Goal: Information Seeking & Learning: Learn about a topic

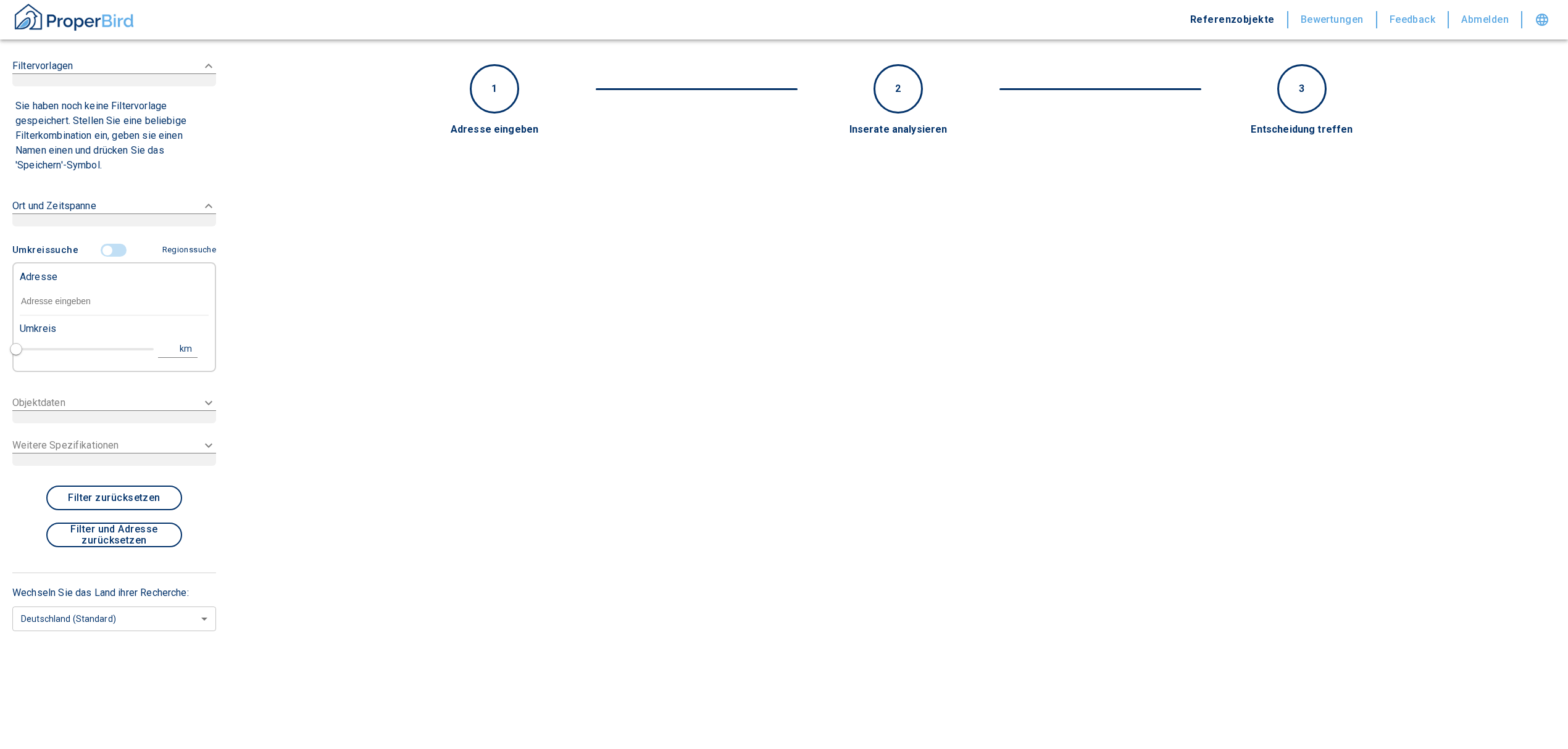
click at [35, 302] on input "text" at bounding box center [114, 302] width 189 height 29
paste input "[GEOGRAPHIC_DATA] | [STREET_ADDRESS]"
type input "[GEOGRAPHIC_DATA] | [STREET_ADDRESS]"
type input "2020"
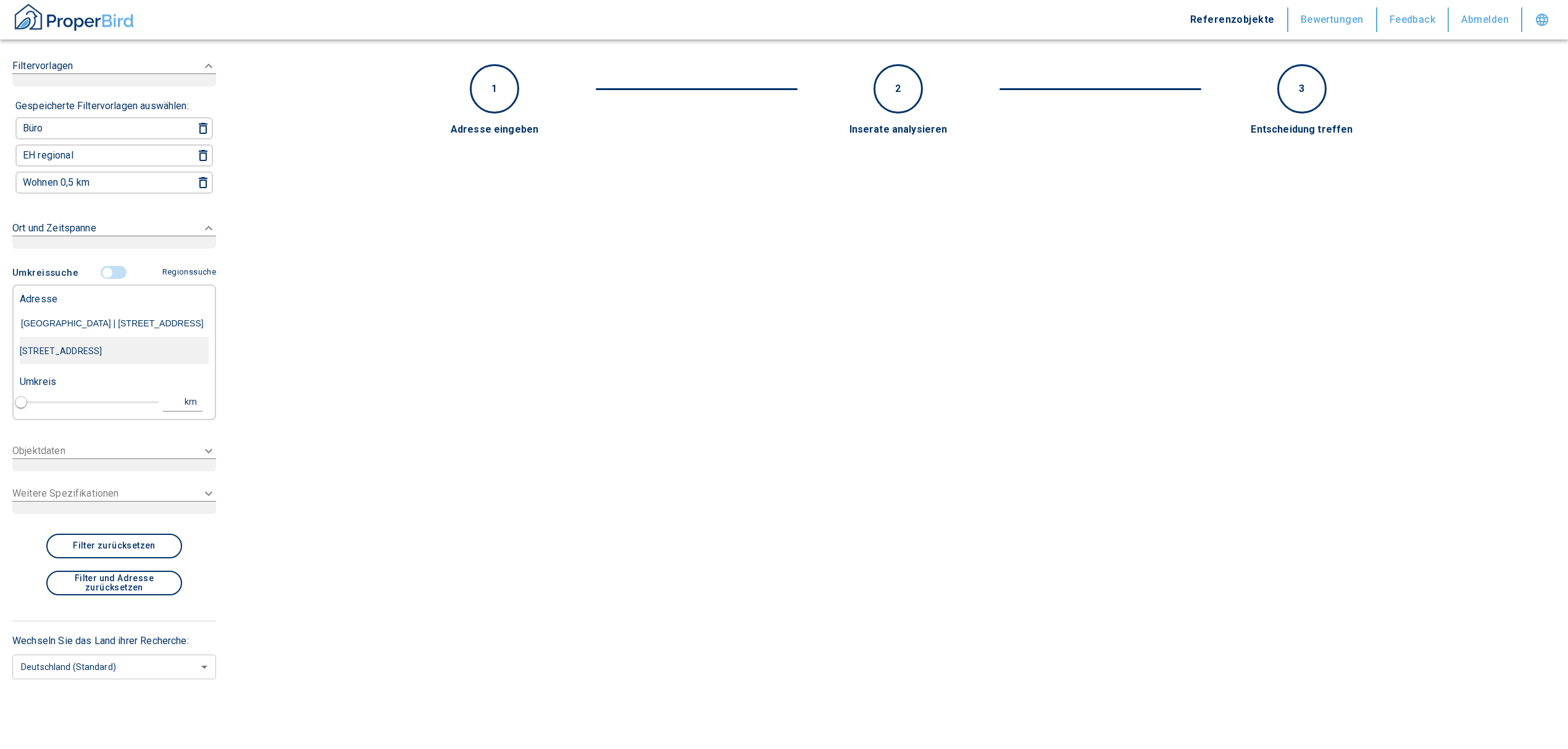
click at [88, 347] on div "[STREET_ADDRESS]" at bounding box center [114, 351] width 189 height 26
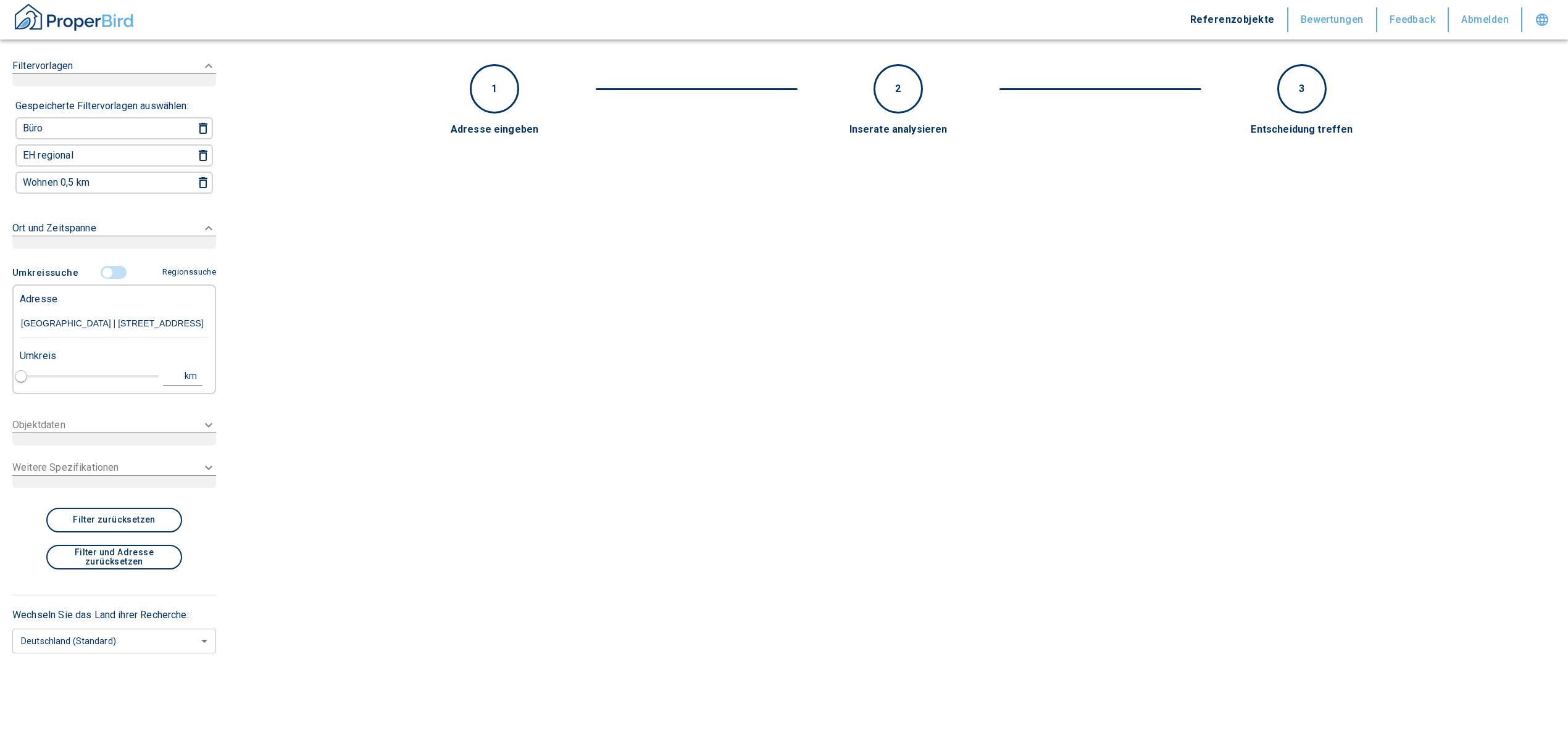
type input "[STREET_ADDRESS]"
type input "1"
type input "2020"
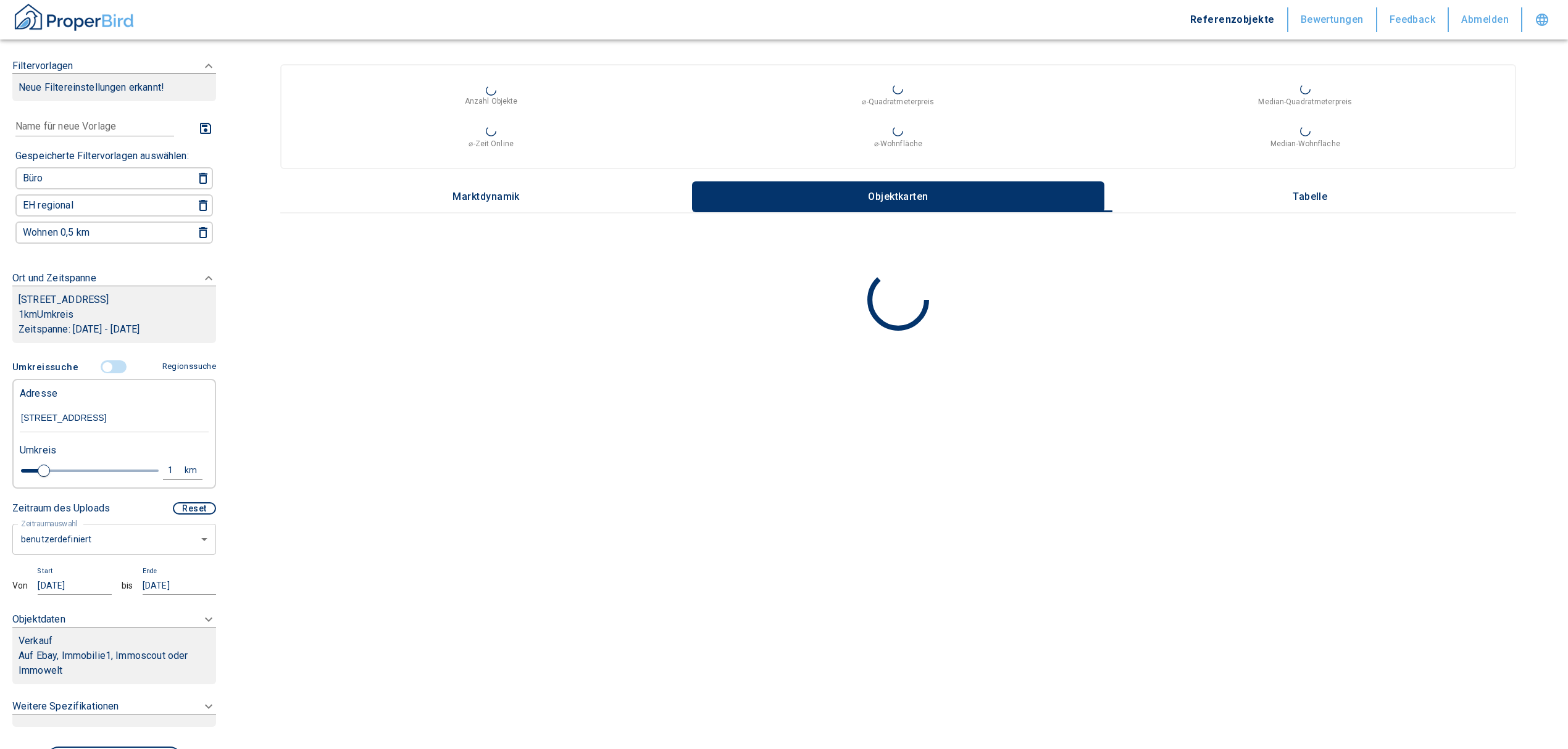
type input "[STREET_ADDRESS]"
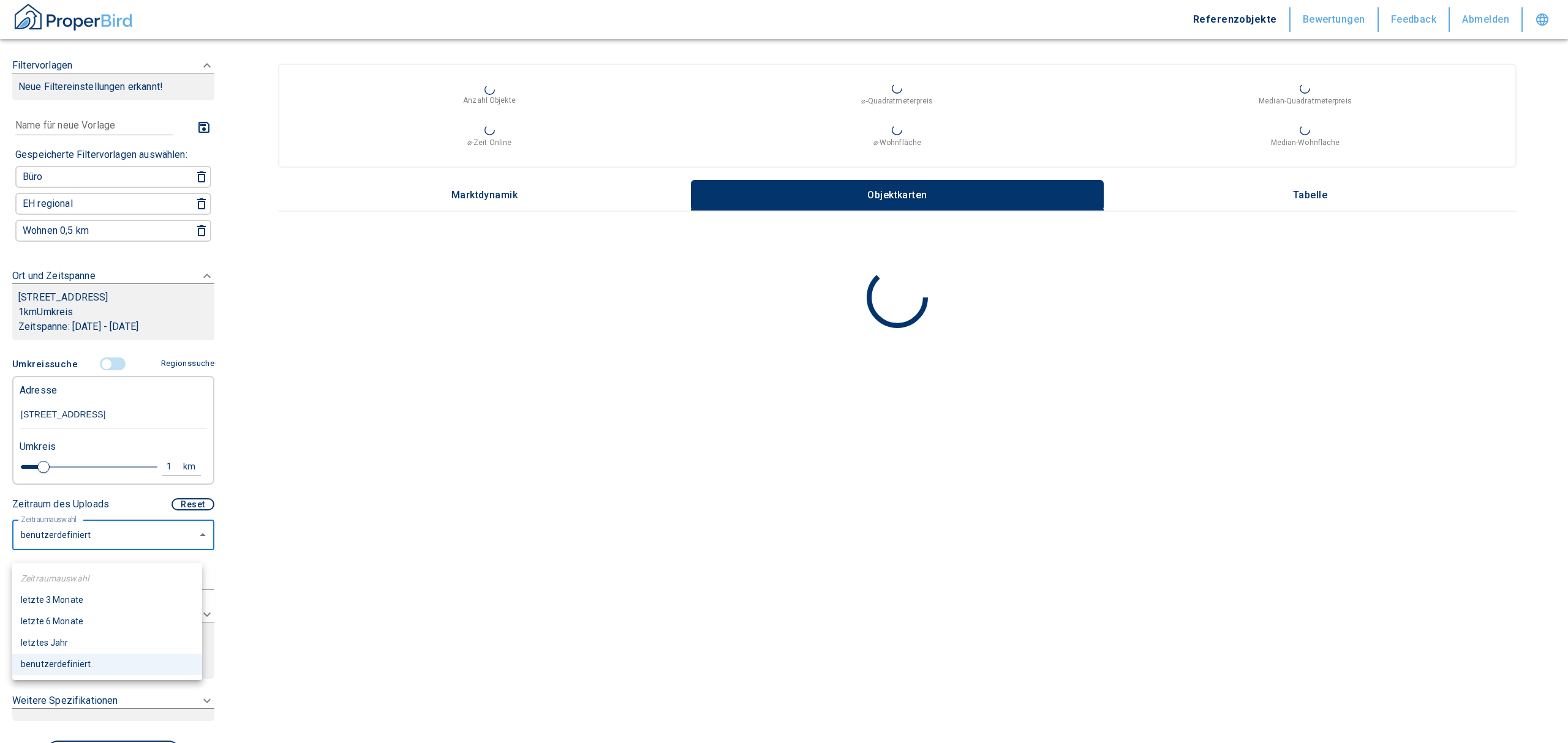
click at [135, 538] on body "Referenzobjekte Bewertungen Feedback Abmelden Filtervorlagen Neue Filtereinstel…" at bounding box center [784, 371] width 1568 height 743
click at [94, 617] on li "letzte 6 Monate" at bounding box center [107, 622] width 190 height 22
type input "2020"
type input "6"
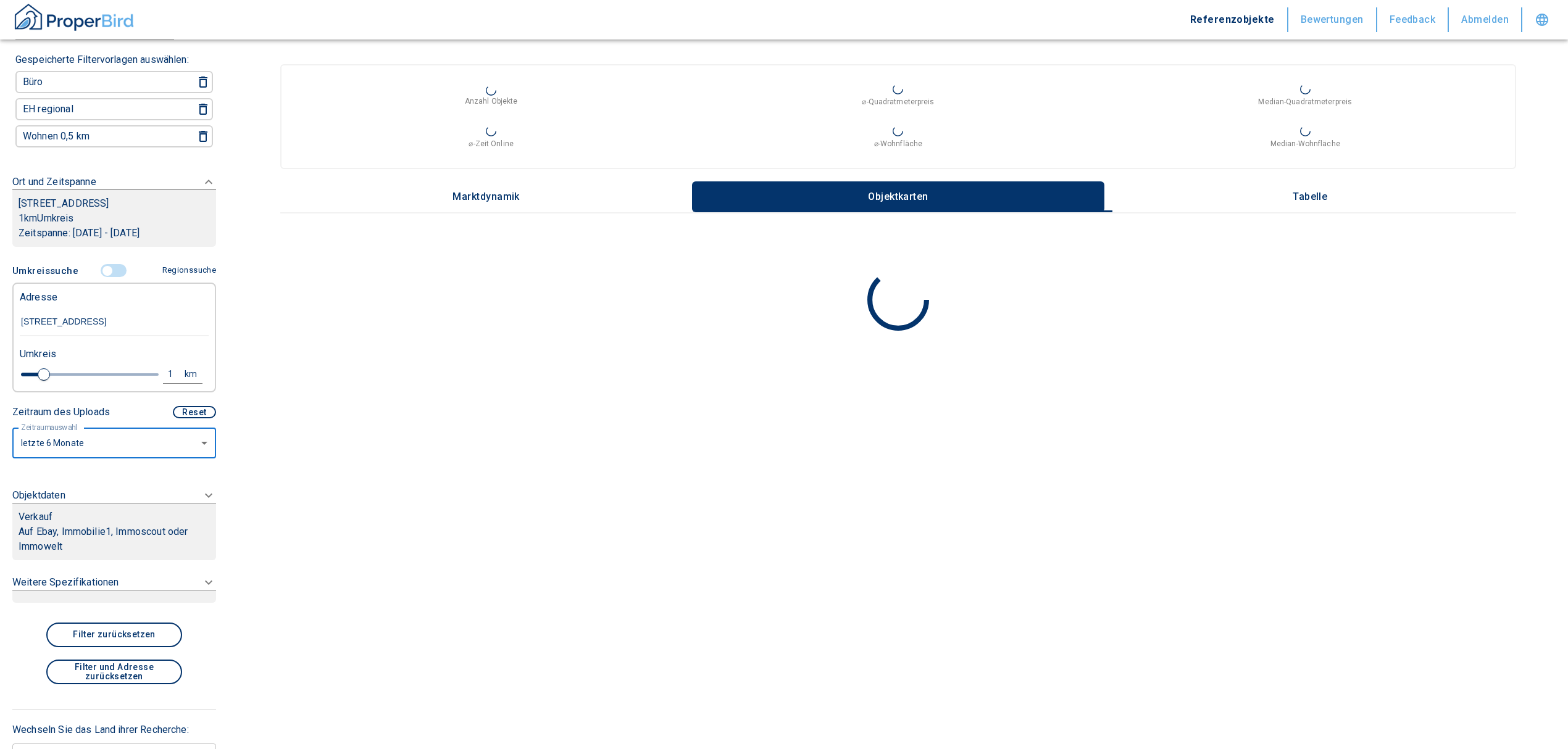
scroll to position [180, 0]
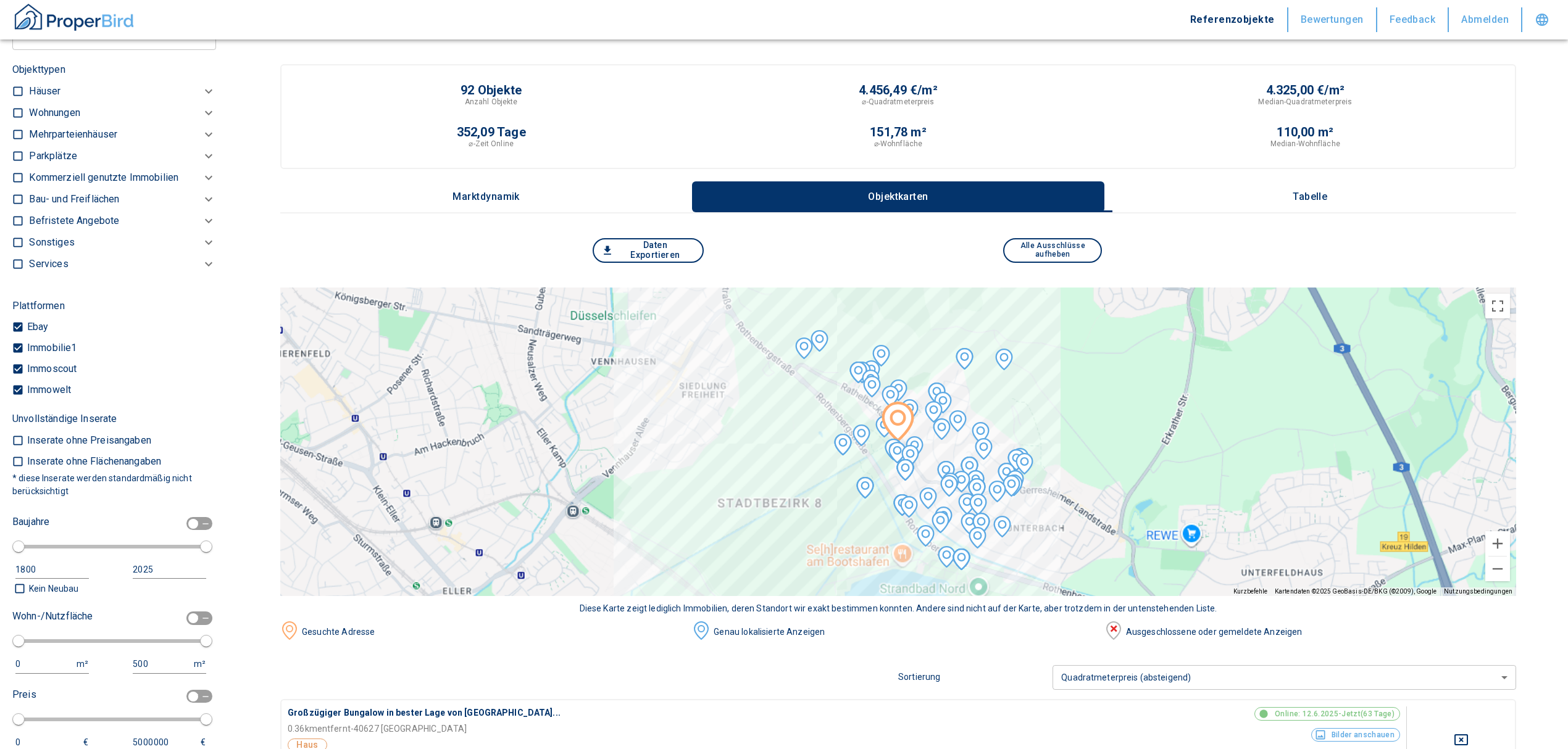
scroll to position [329, 0]
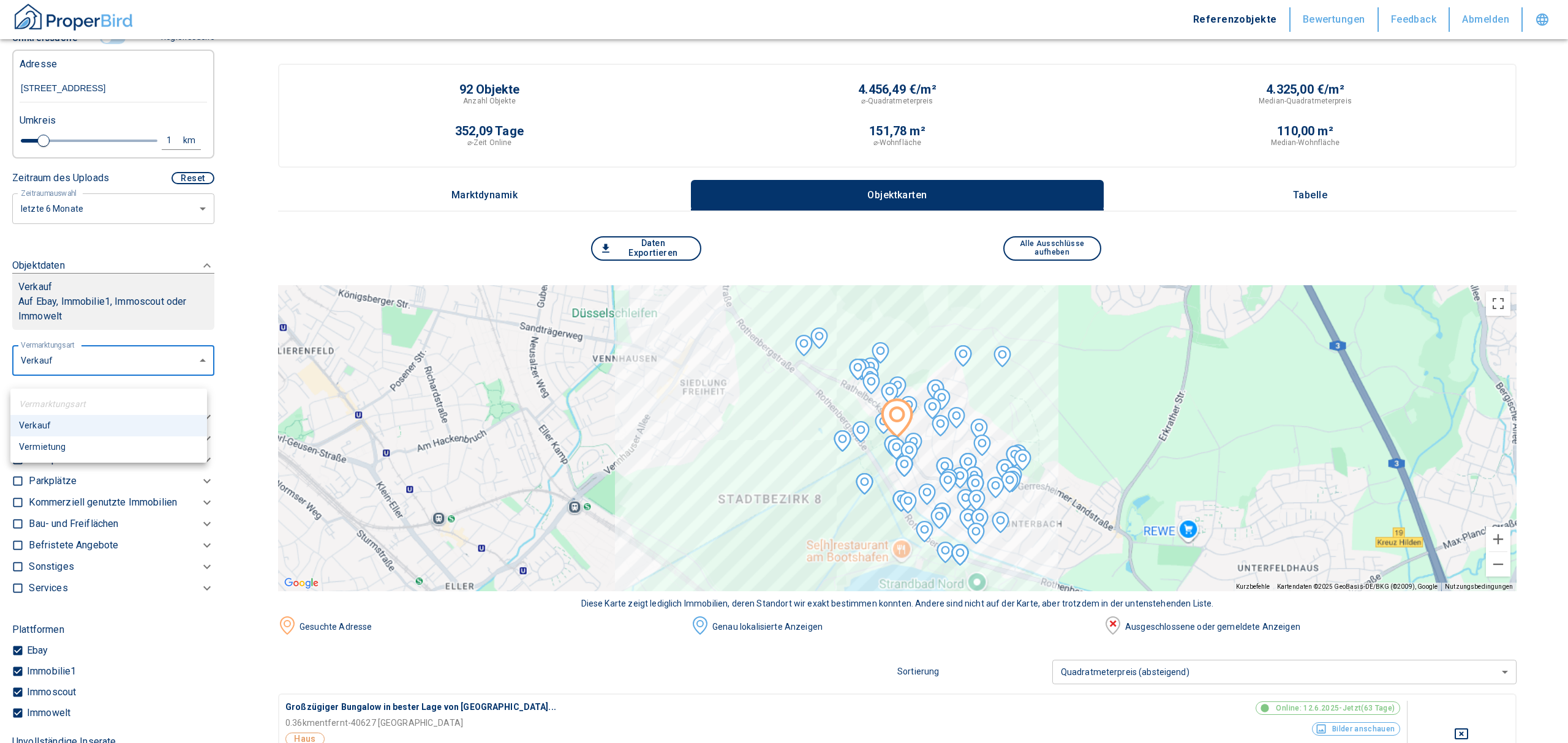
click at [74, 451] on li "Vermietung" at bounding box center [109, 447] width 197 height 22
type input "rent"
type input "2020"
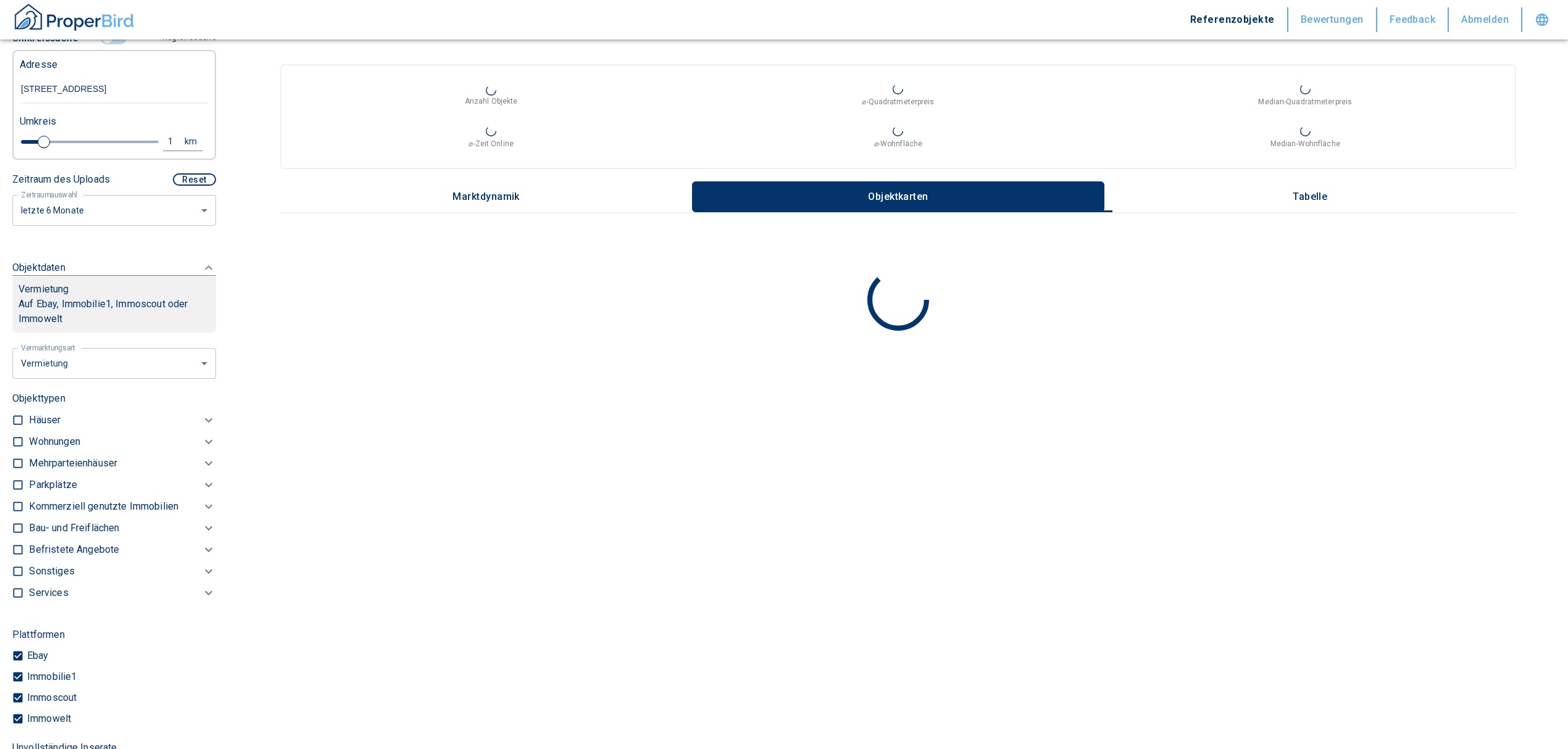
click at [79, 449] on p "Kommerziell genutzte Immobilien" at bounding box center [54, 442] width 51 height 15
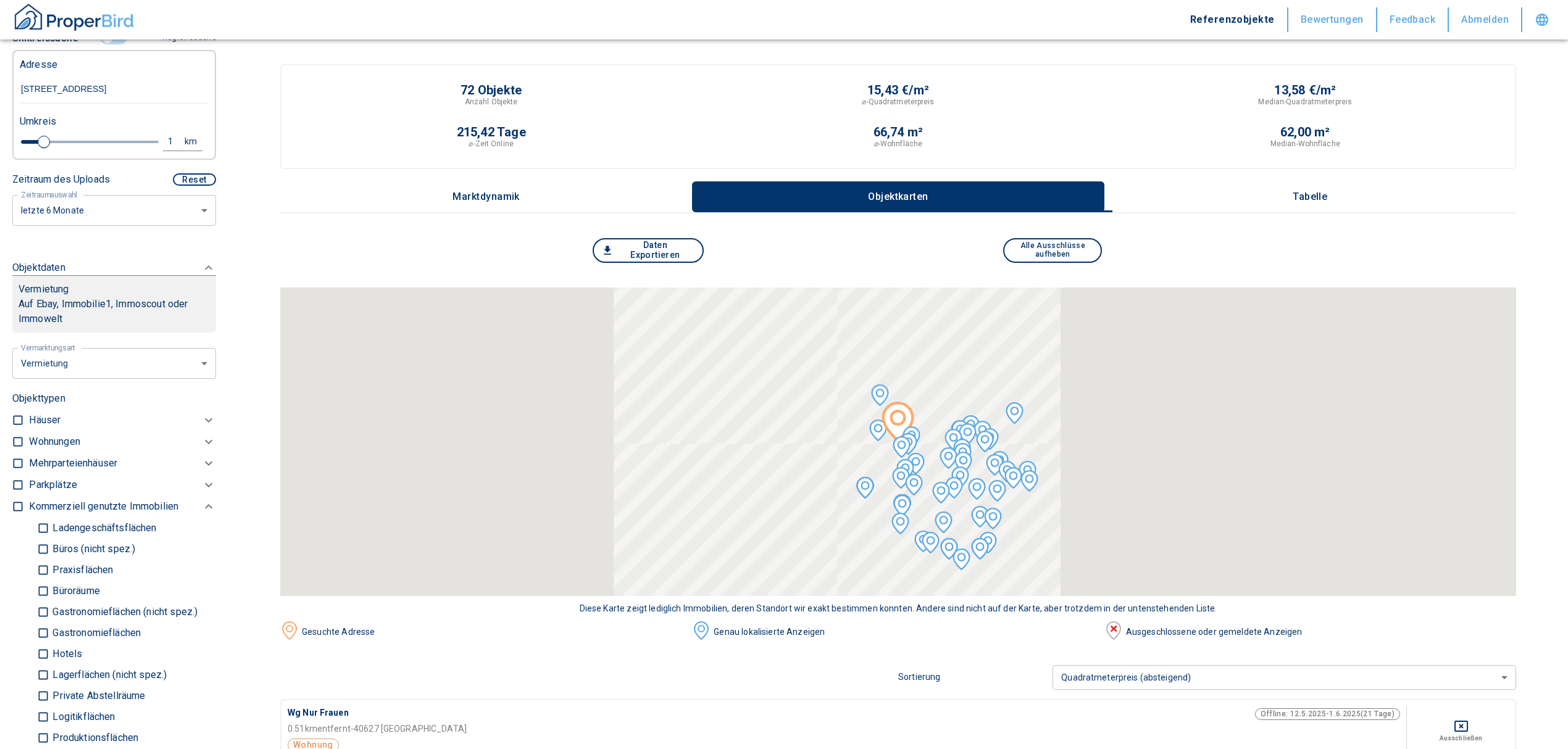
click at [86, 533] on p "Ladengeschäftsflächen" at bounding box center [102, 528] width 107 height 10
click at [49, 539] on input "Ladengeschäftsflächen" at bounding box center [43, 528] width 12 height 22
checkbox input "true"
type input "2020"
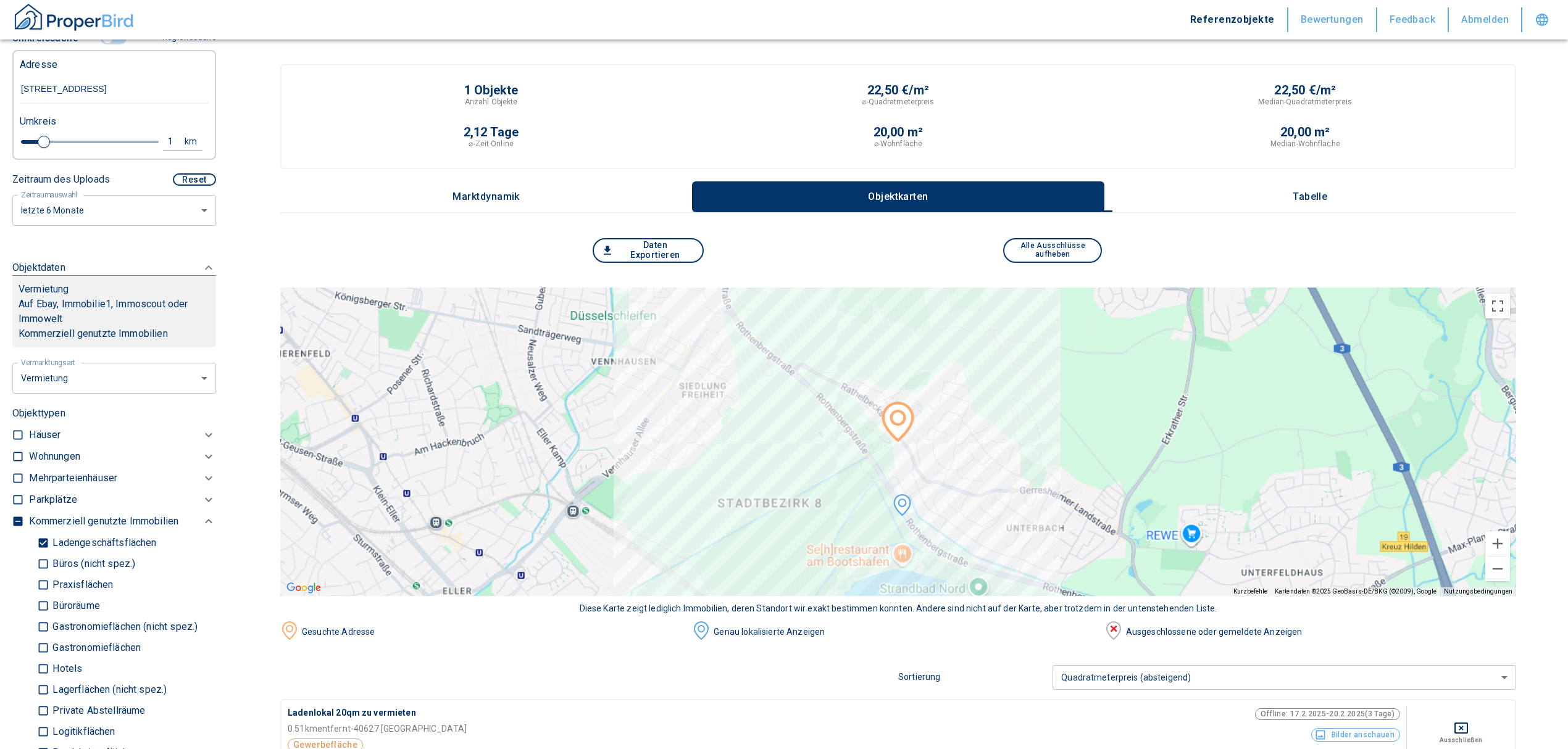
click at [170, 133] on div "Umkreis" at bounding box center [110, 120] width 189 height 25
click at [166, 150] on div "1" at bounding box center [177, 141] width 22 height 15
click at [69, 150] on input "1" at bounding box center [75, 140] width 35 height 20
type input "3,0"
click at [150, 150] on button "Neue Suchen" at bounding box center [165, 141] width 68 height 17
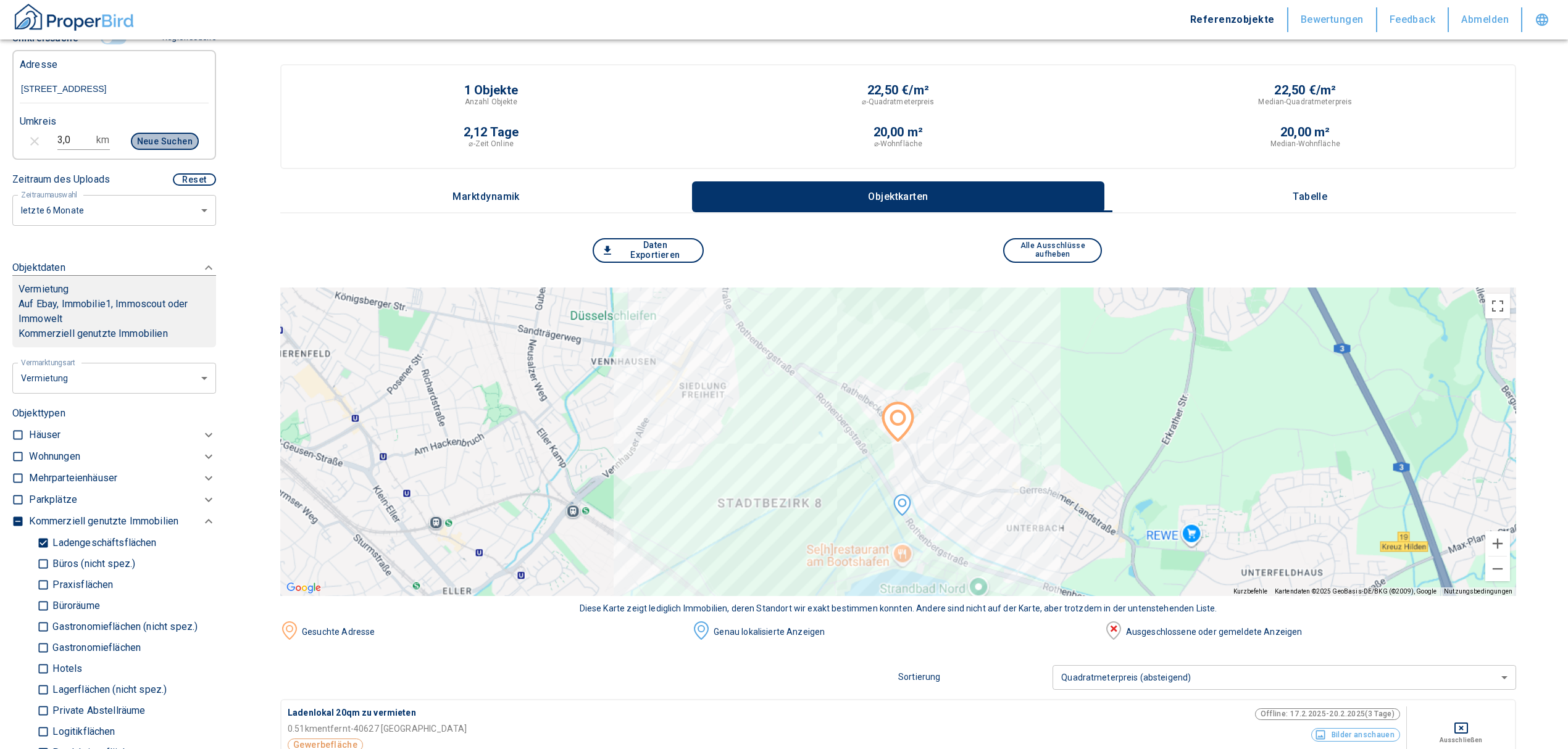
type input "2020"
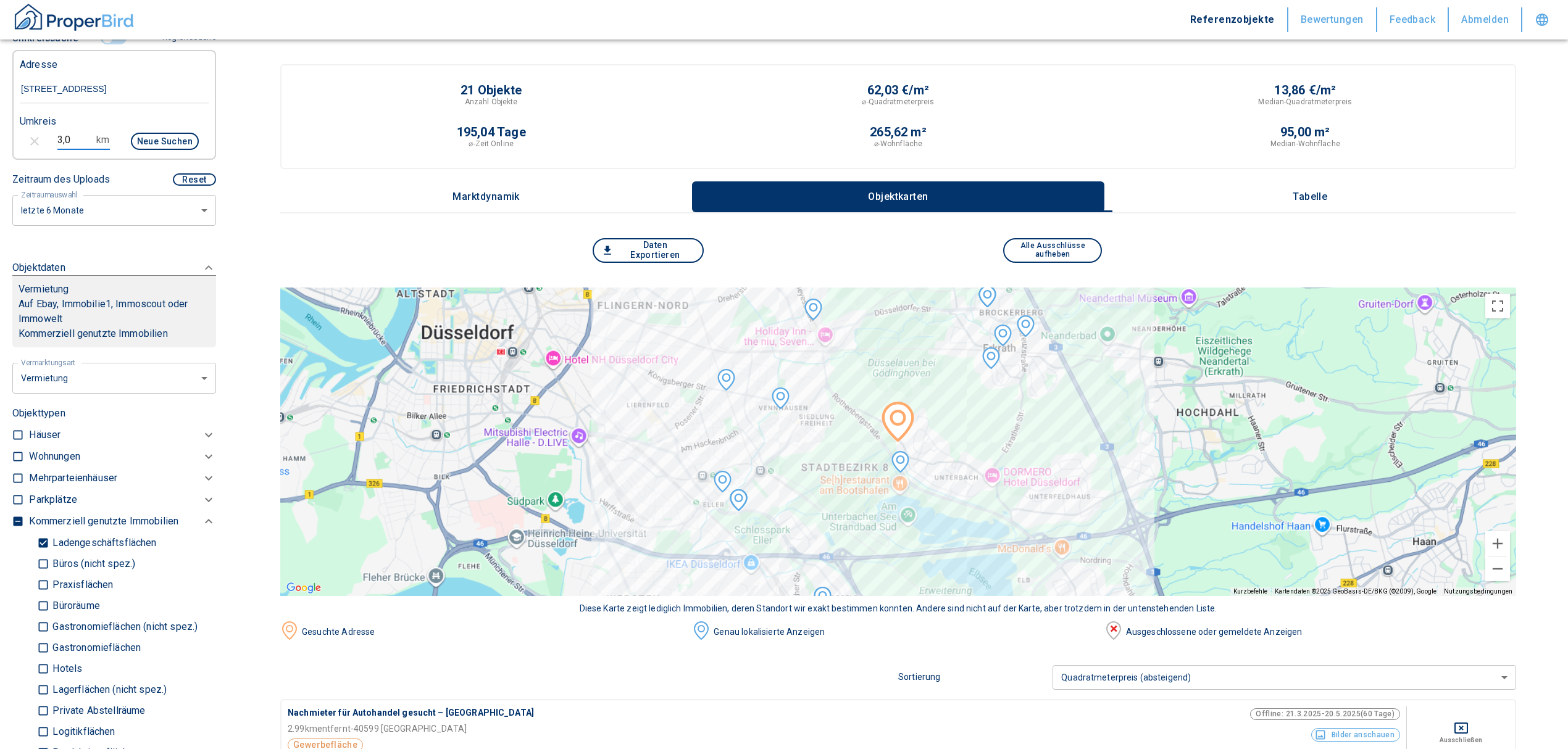
drag, startPoint x: 76, startPoint y: 152, endPoint x: 60, endPoint y: 153, distance: 16.0
click at [60, 150] on input "3,0" at bounding box center [75, 140] width 35 height 20
type input "3"
type input "2,0"
click at [166, 146] on button "Neue Suchen" at bounding box center [165, 141] width 68 height 17
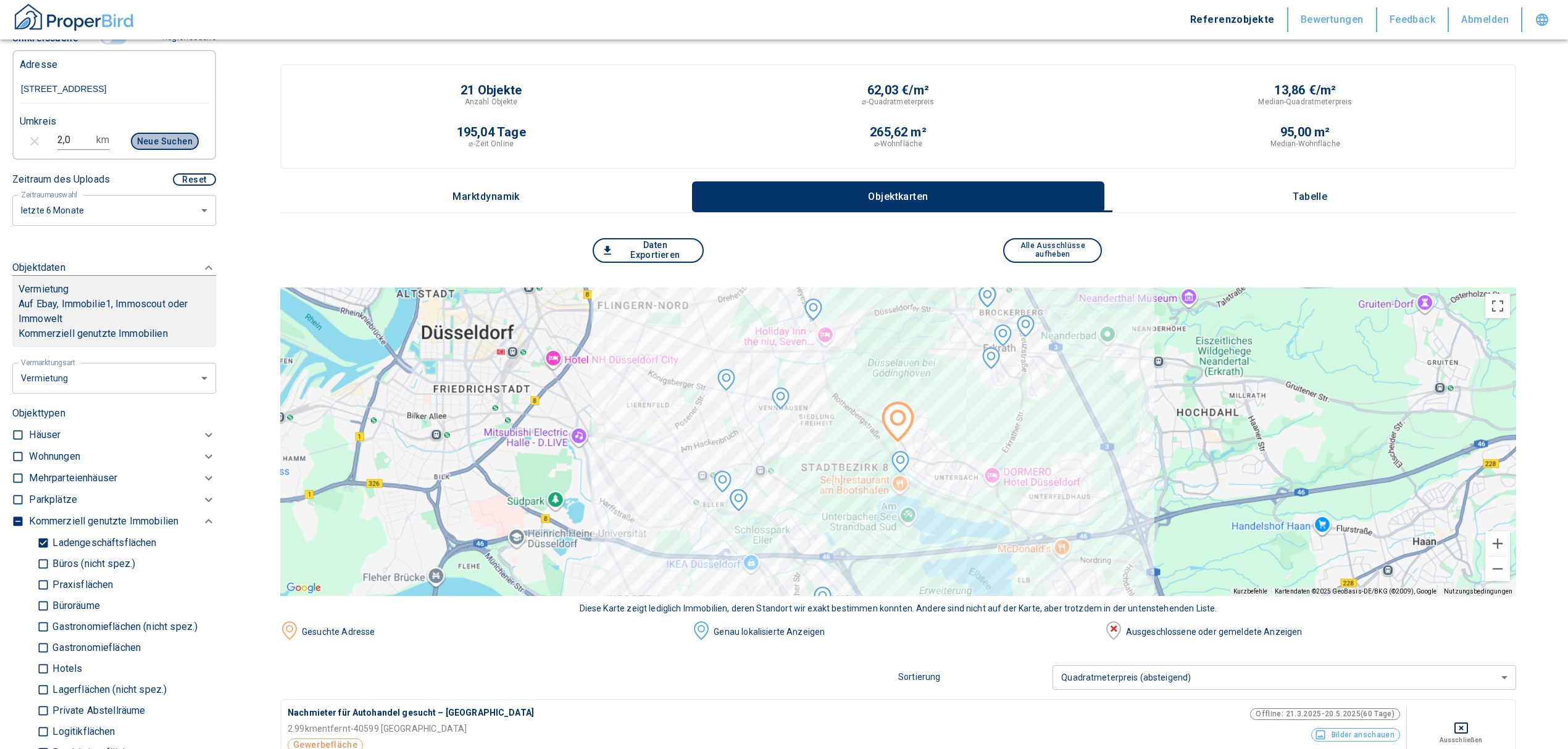
type input "2020"
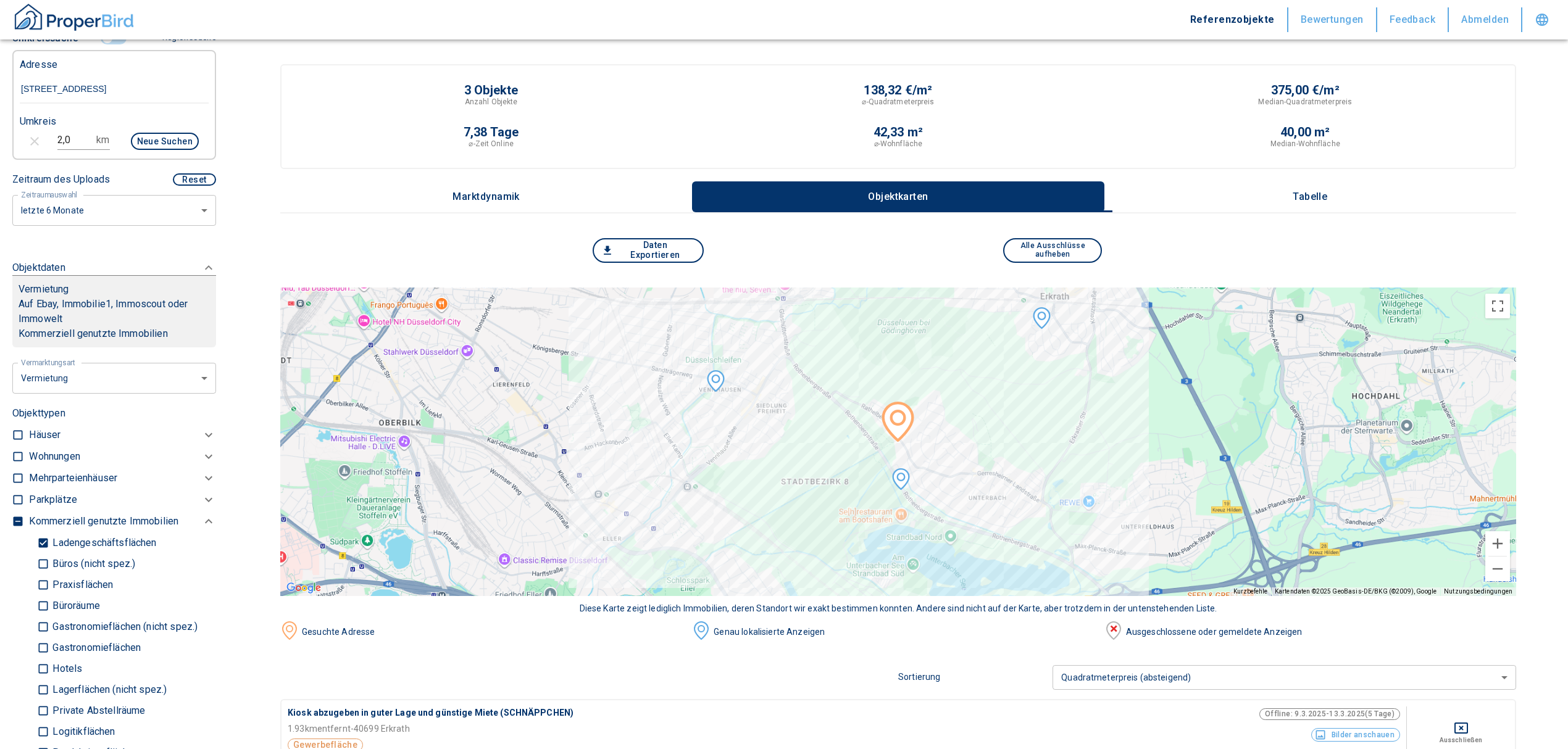
click at [1309, 193] on p "Tabelle" at bounding box center [1310, 197] width 62 height 11
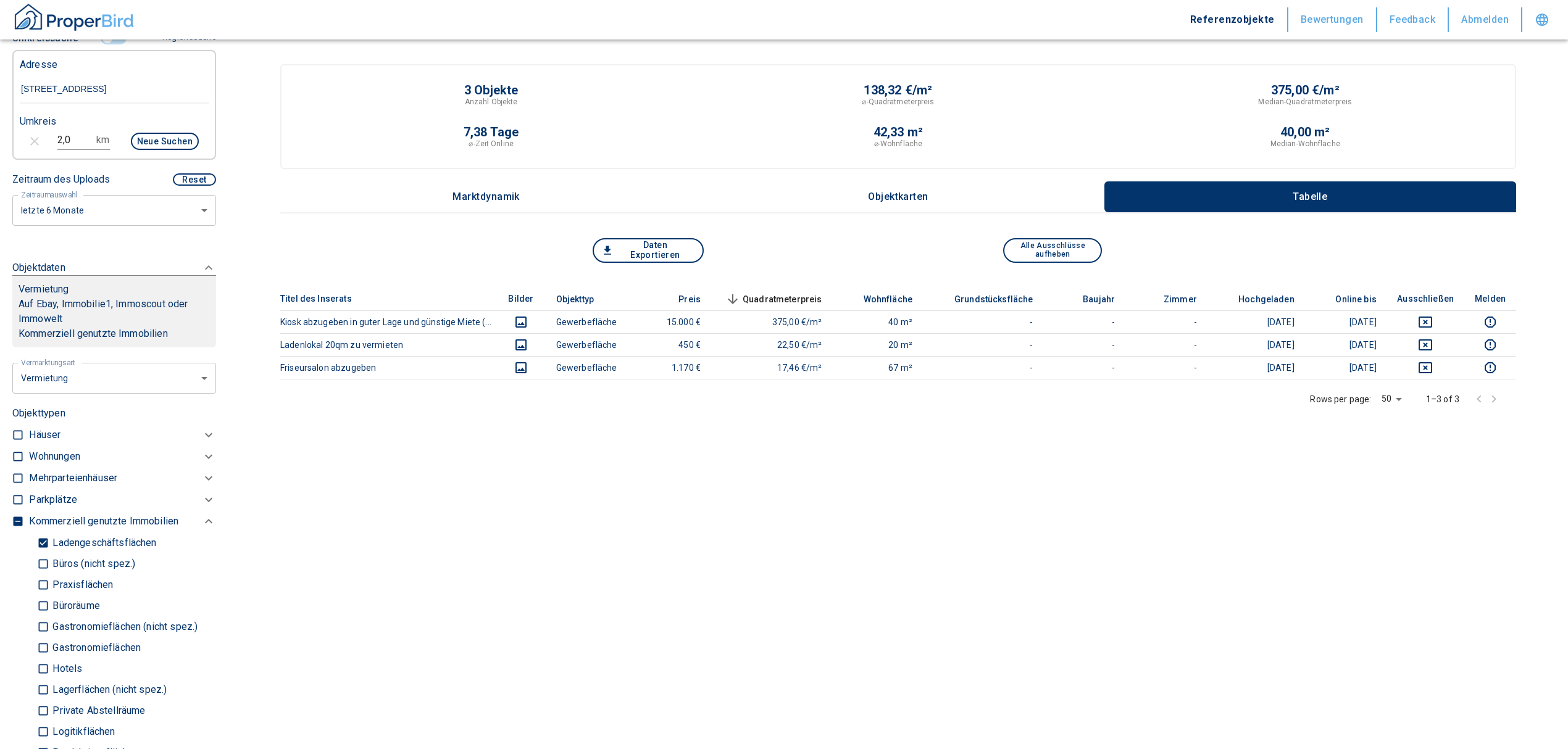
drag, startPoint x: 75, startPoint y: 153, endPoint x: -4, endPoint y: 156, distance: 79.1
click at [0, 156] on html "Referenzobjekte Bewertungen Feedback Abmelden Filtervorlagen Neue Filtereinstel…" at bounding box center [784, 402] width 1568 height 804
type input "3,0"
click at [162, 148] on button "Neue Suchen" at bounding box center [165, 141] width 68 height 17
type input "2020"
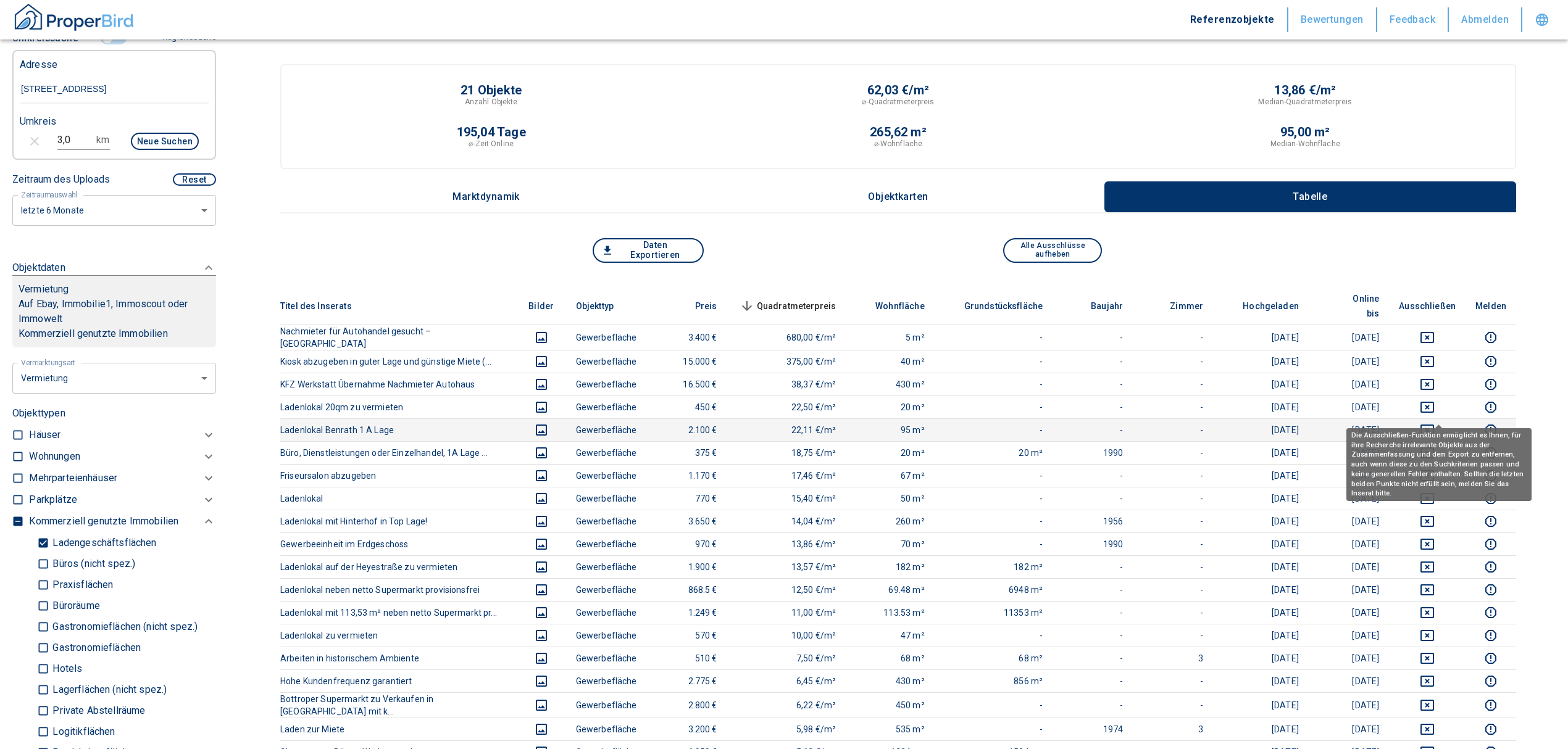
click at [1431, 422] on icon "deselect this listing" at bounding box center [1427, 430] width 15 height 15
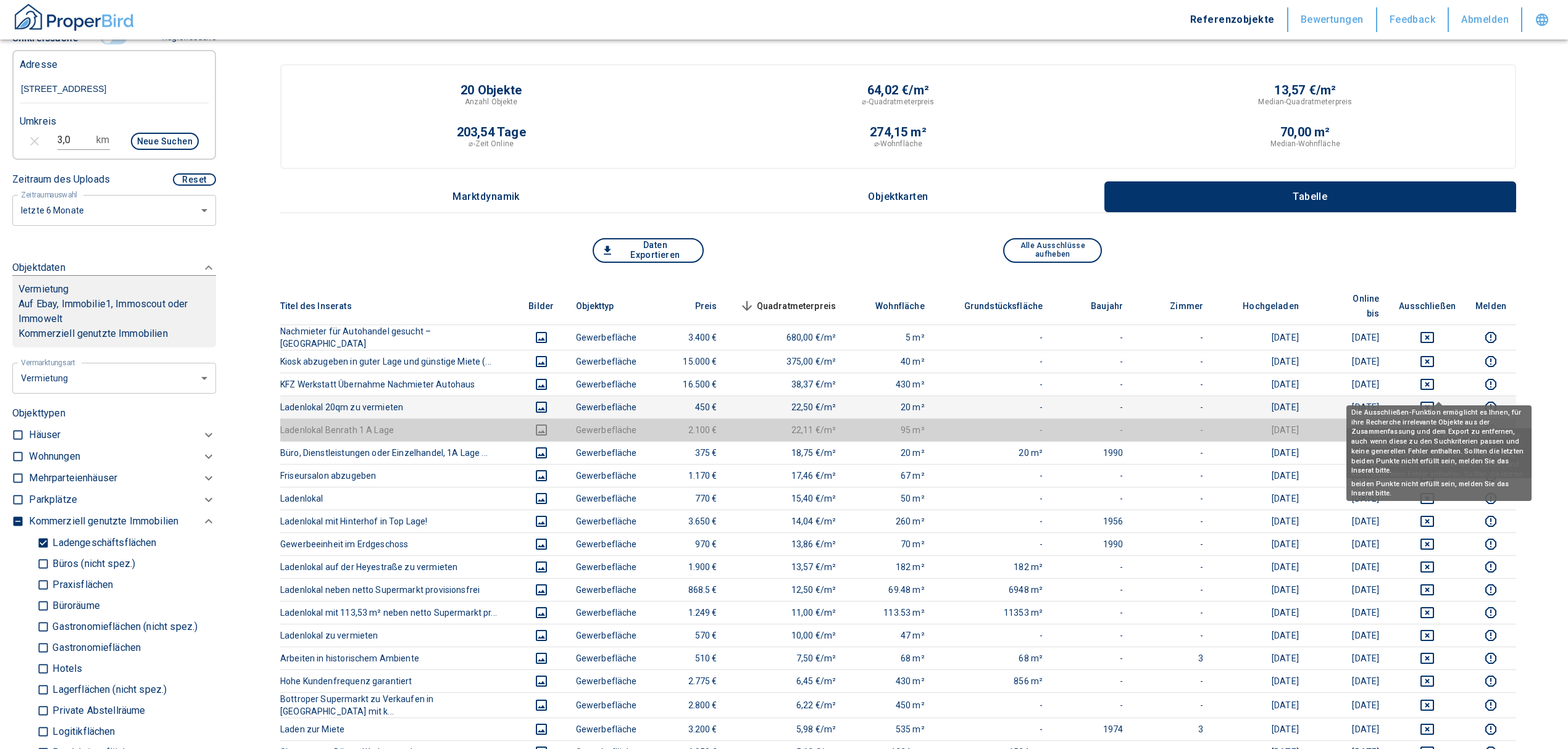
click at [1434, 400] on icon "deselect this listing" at bounding box center [1427, 407] width 15 height 15
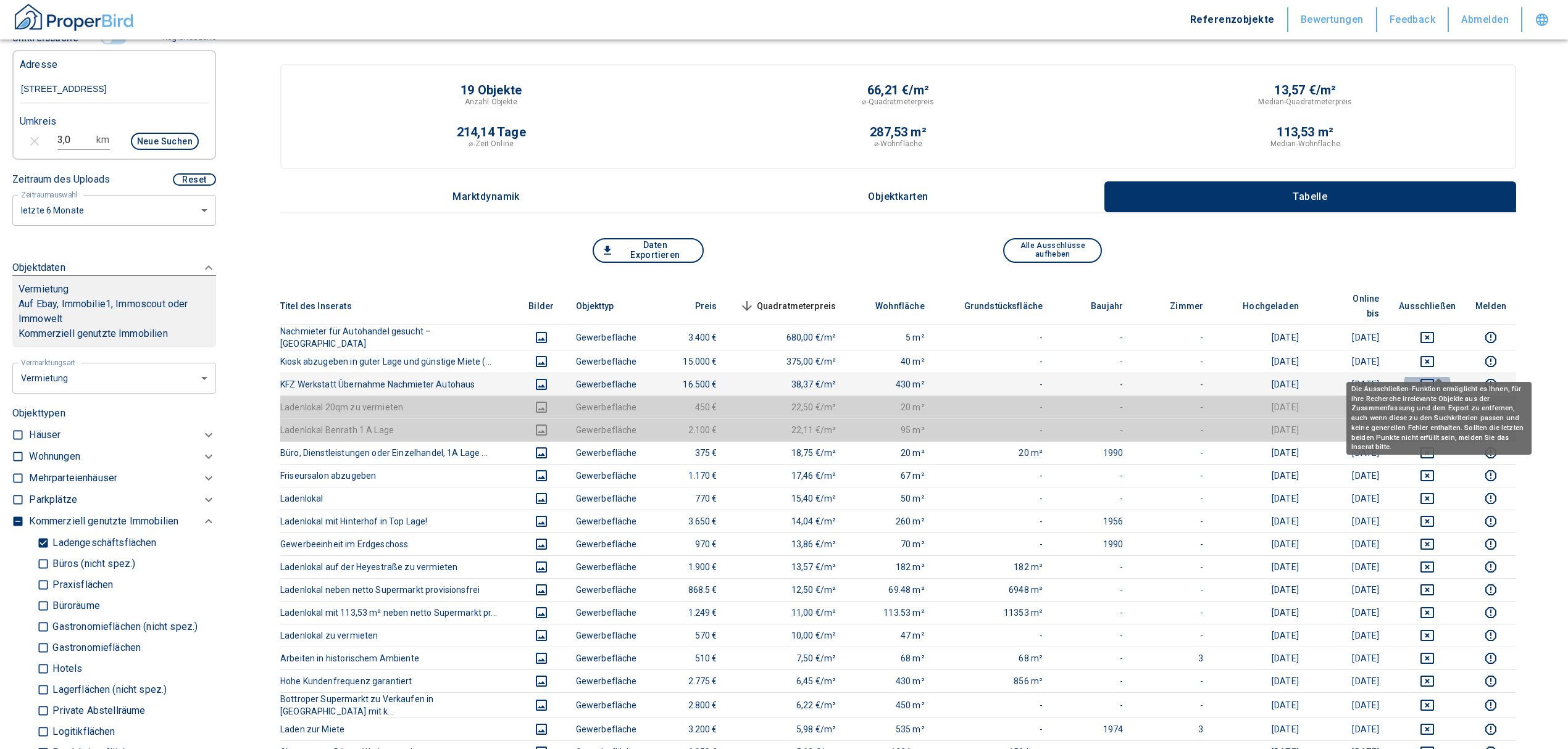
click at [1434, 379] on icon "deselect this listing" at bounding box center [1427, 384] width 14 height 11
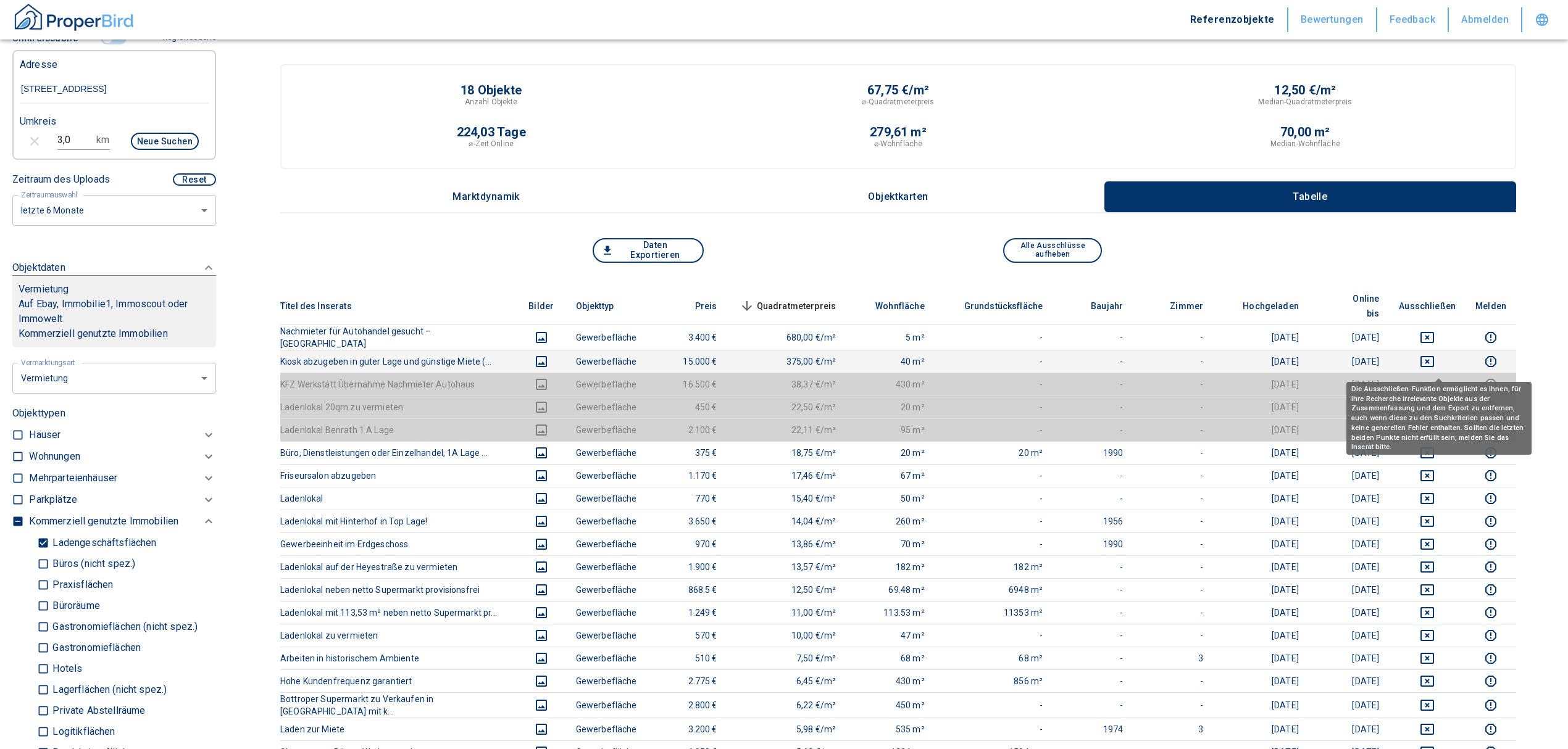
click at [1436, 350] on td at bounding box center [1427, 361] width 76 height 23
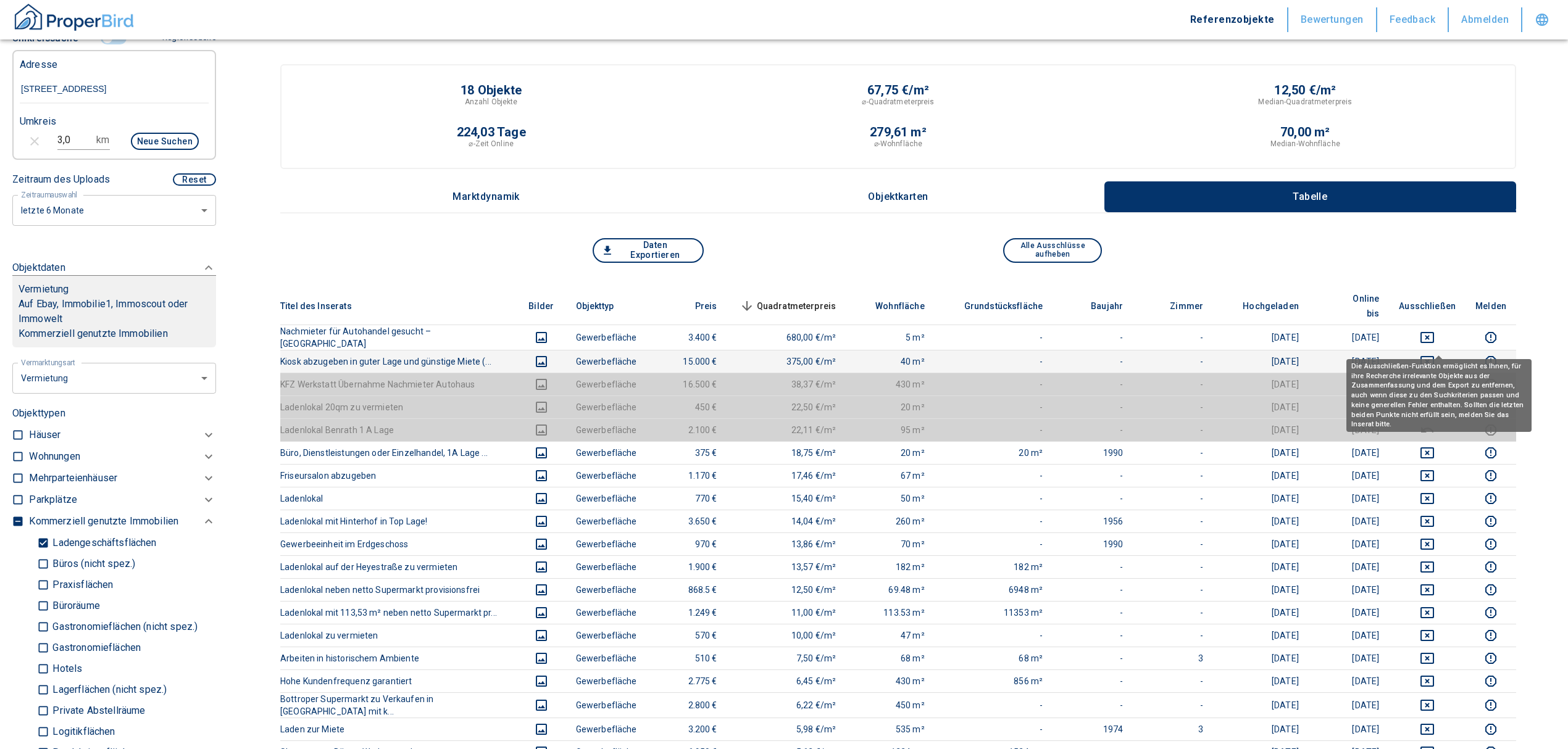
click at [1434, 356] on icon "deselect this listing" at bounding box center [1427, 361] width 14 height 11
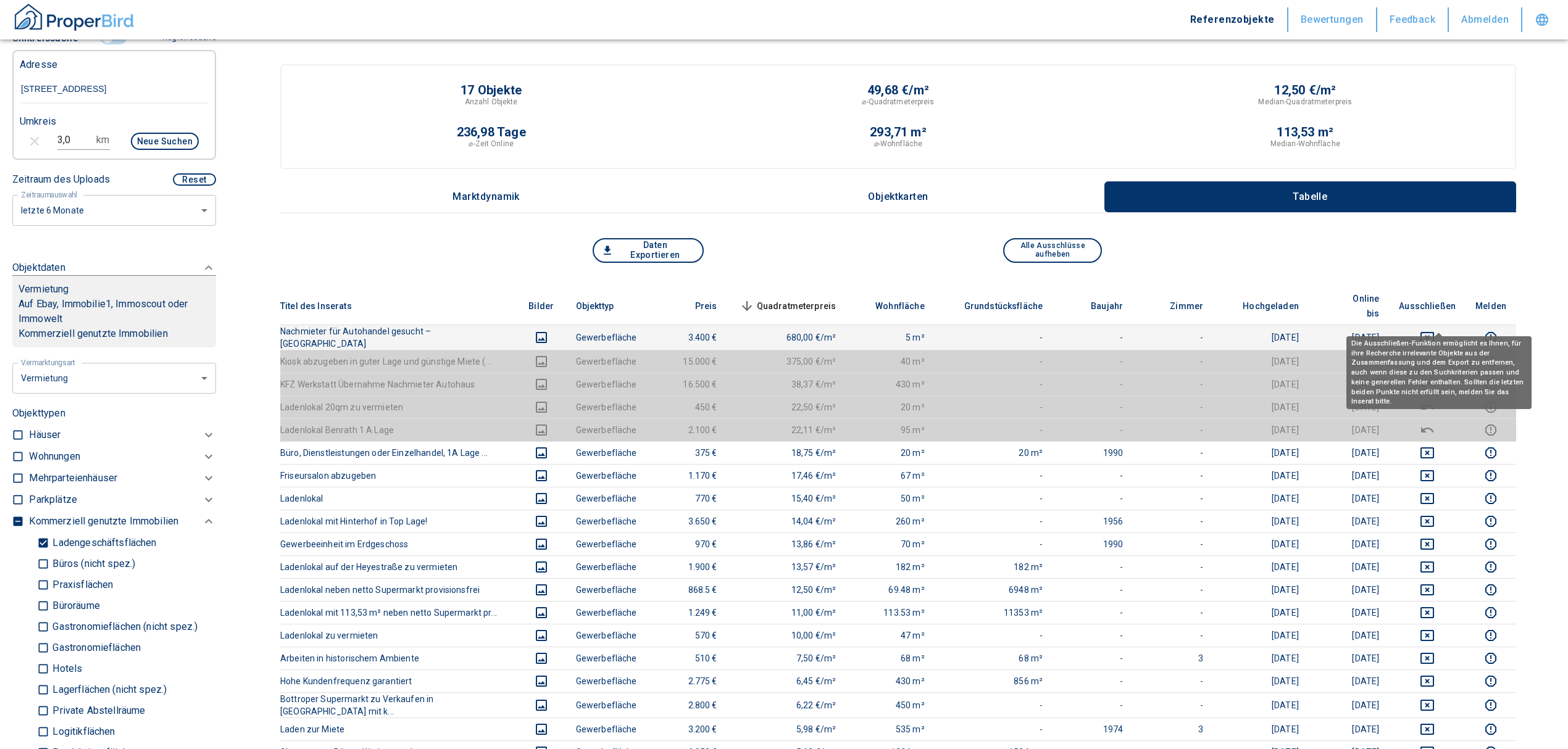
click at [1434, 330] on icon "deselect this listing" at bounding box center [1427, 338] width 15 height 15
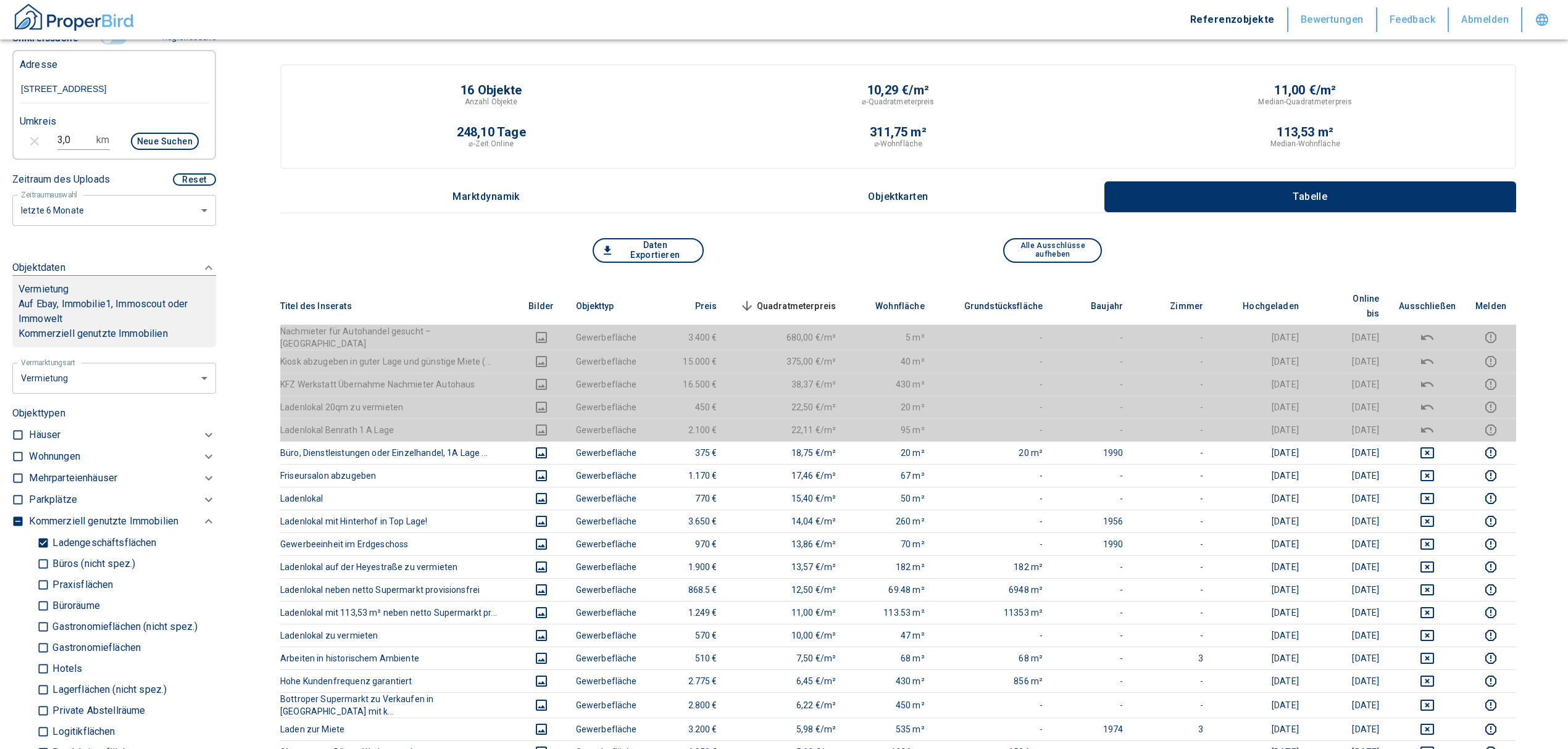
click at [817, 299] on span "Quadratmeterpreis sorted descending" at bounding box center [786, 306] width 99 height 15
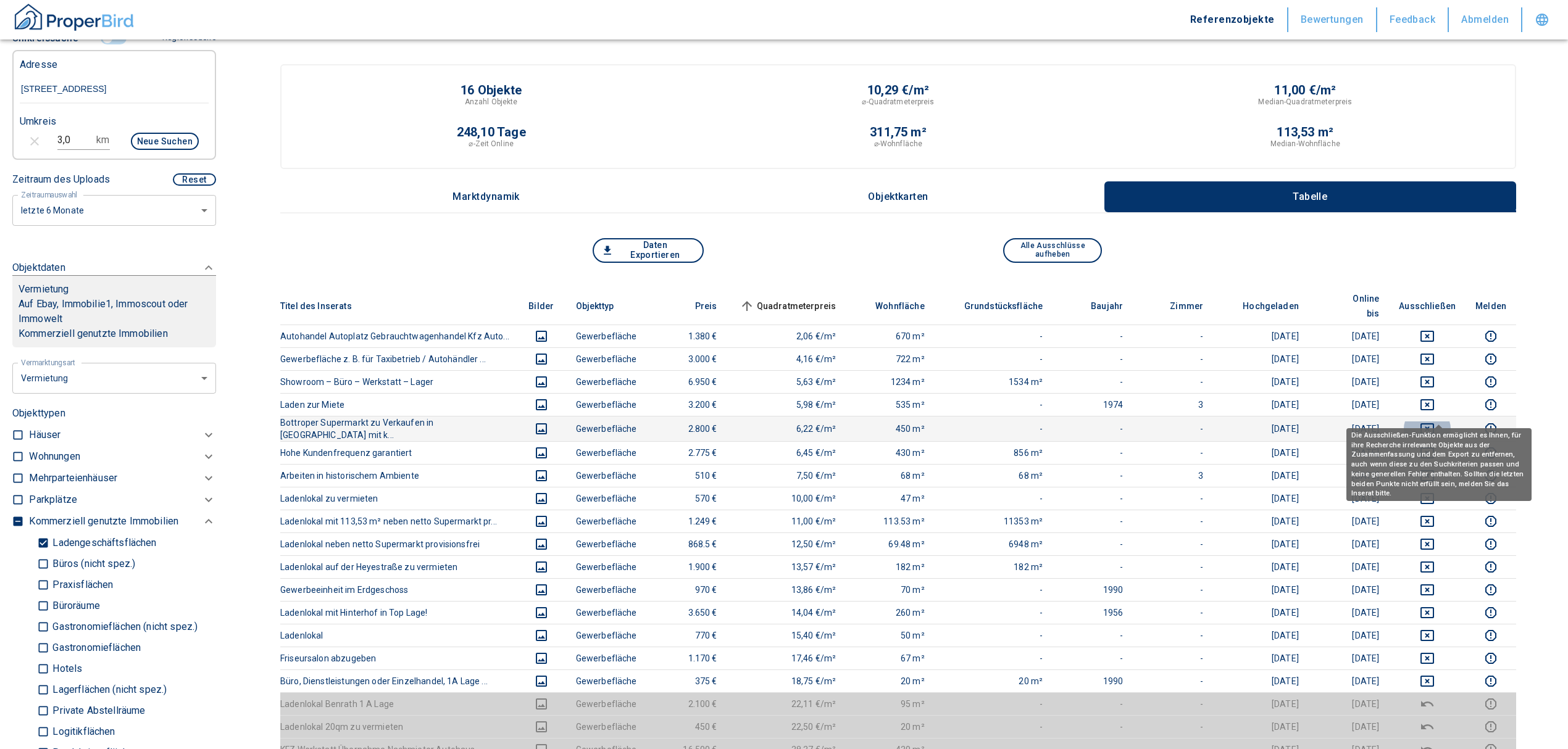
click at [1434, 423] on icon "deselect this listing" at bounding box center [1427, 429] width 14 height 11
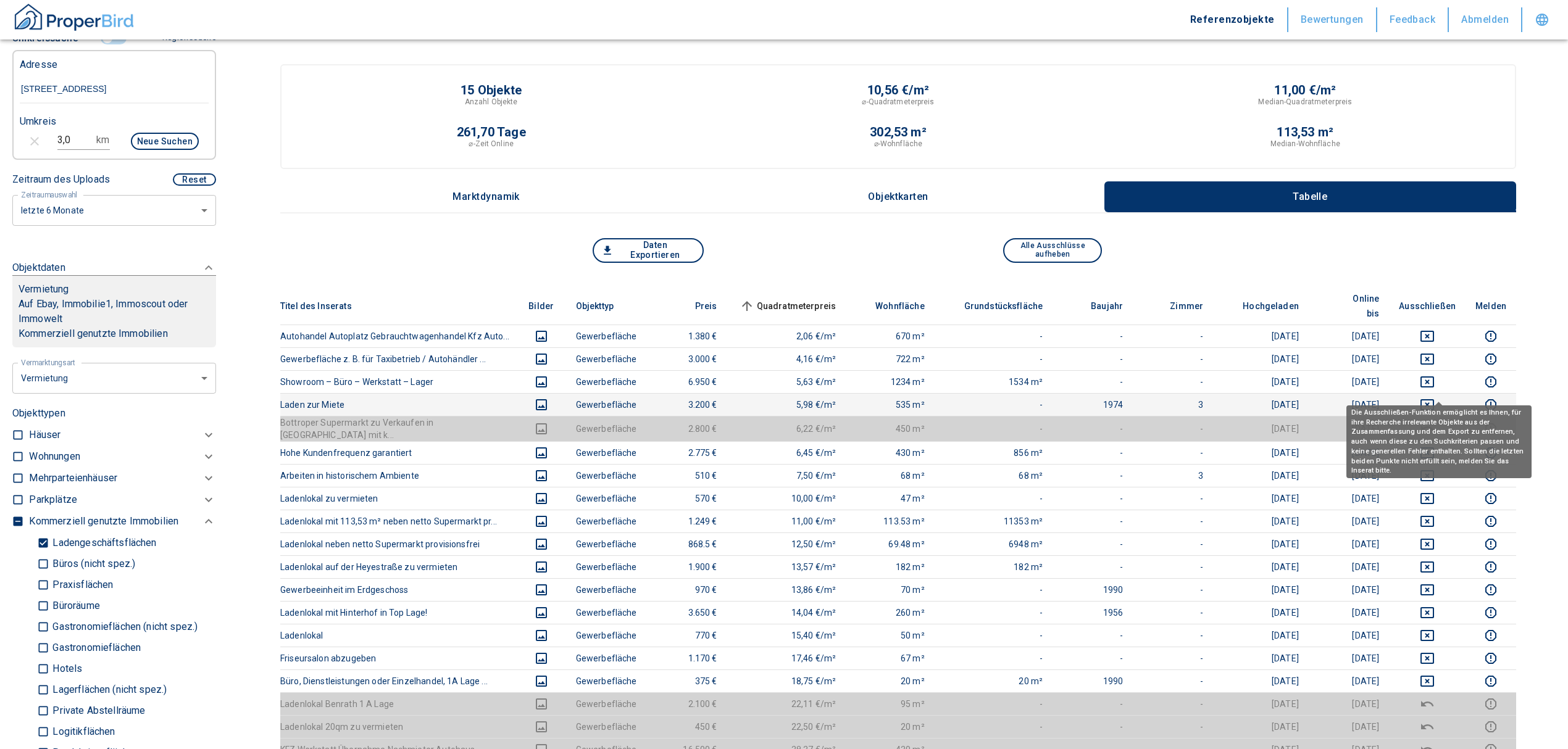
click at [1434, 398] on icon "deselect this listing" at bounding box center [1427, 405] width 15 height 15
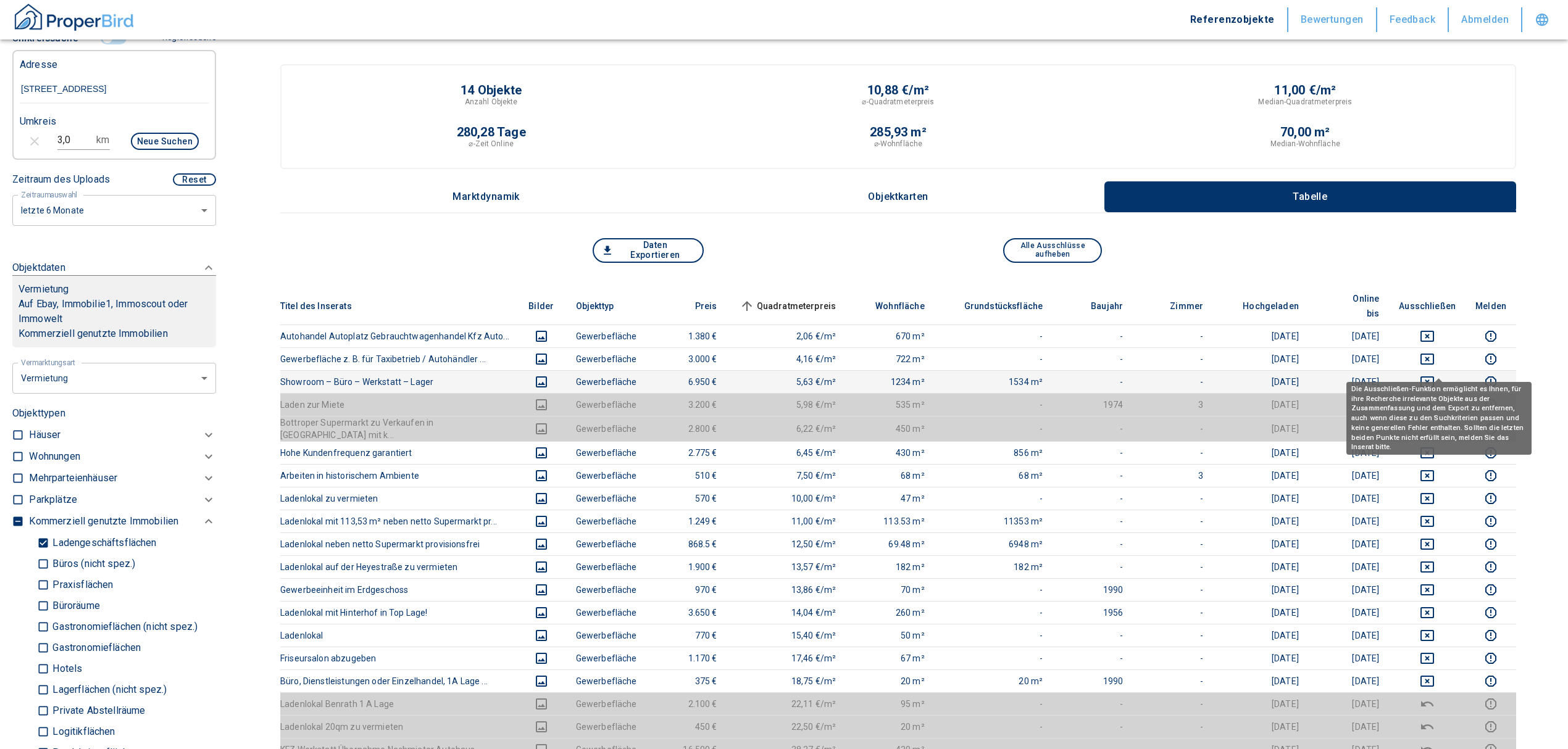
click at [1434, 375] on icon "deselect this listing" at bounding box center [1427, 382] width 15 height 15
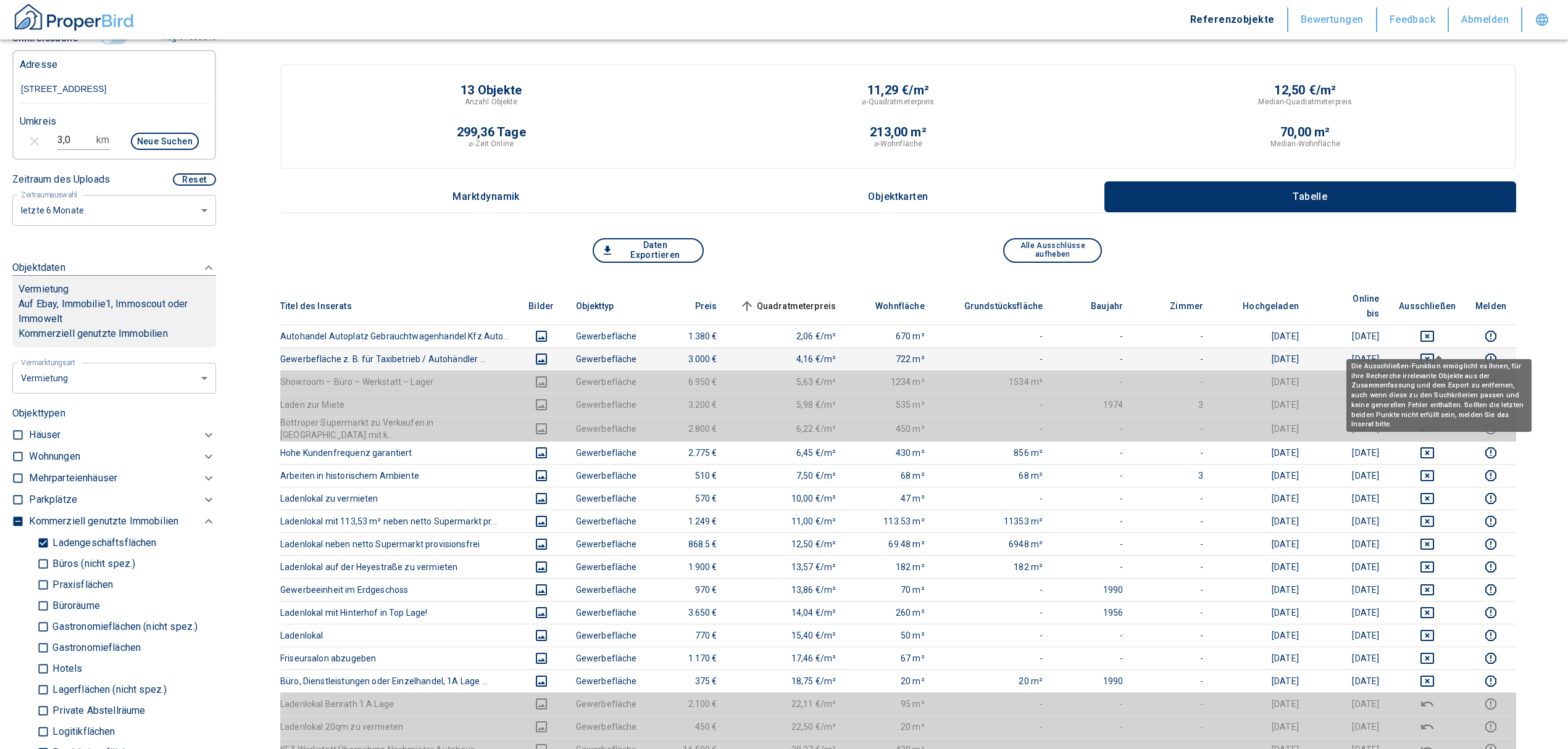
click at [1434, 351] on icon "deselect this listing" at bounding box center [1427, 359] width 15 height 15
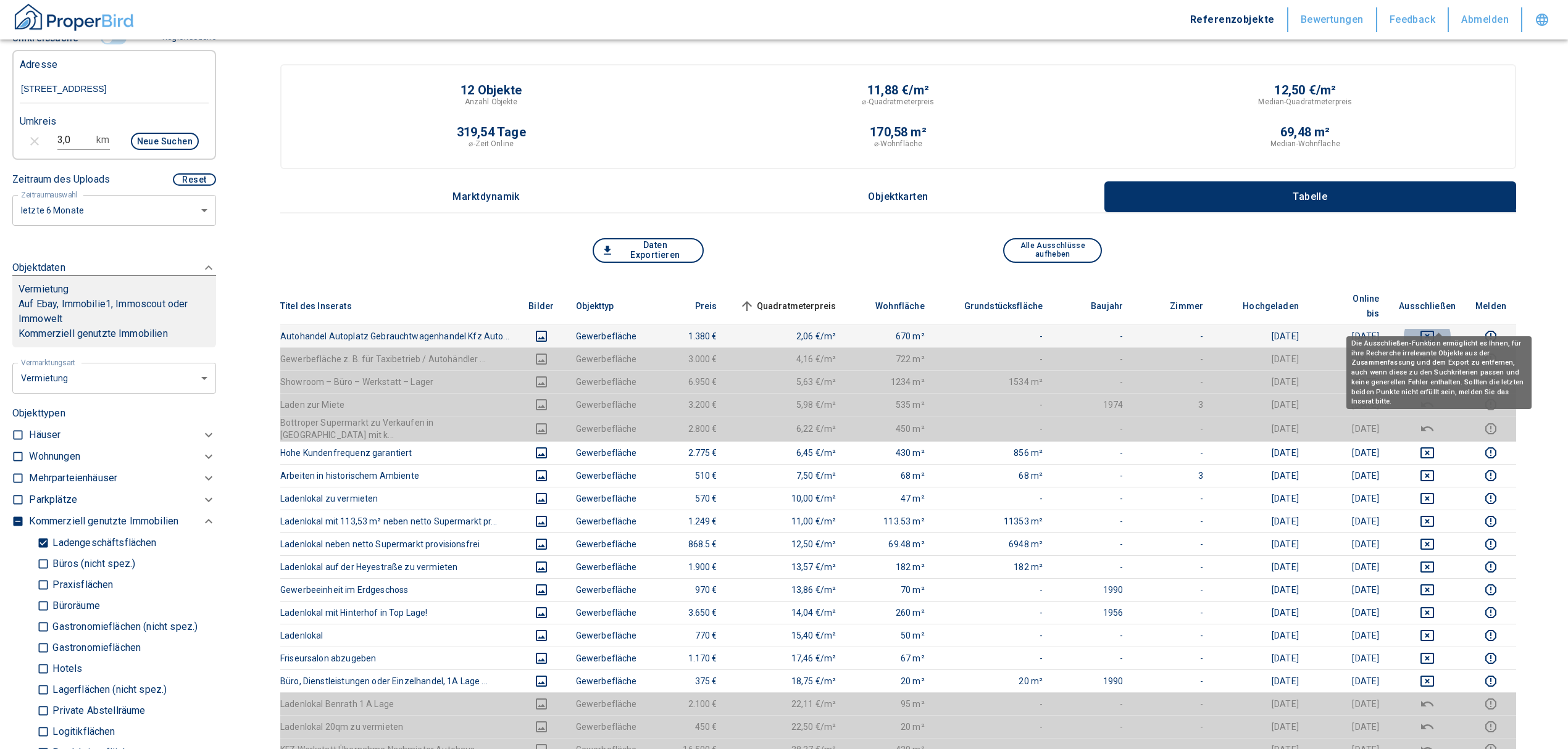
click at [1434, 329] on icon "deselect this listing" at bounding box center [1427, 336] width 15 height 15
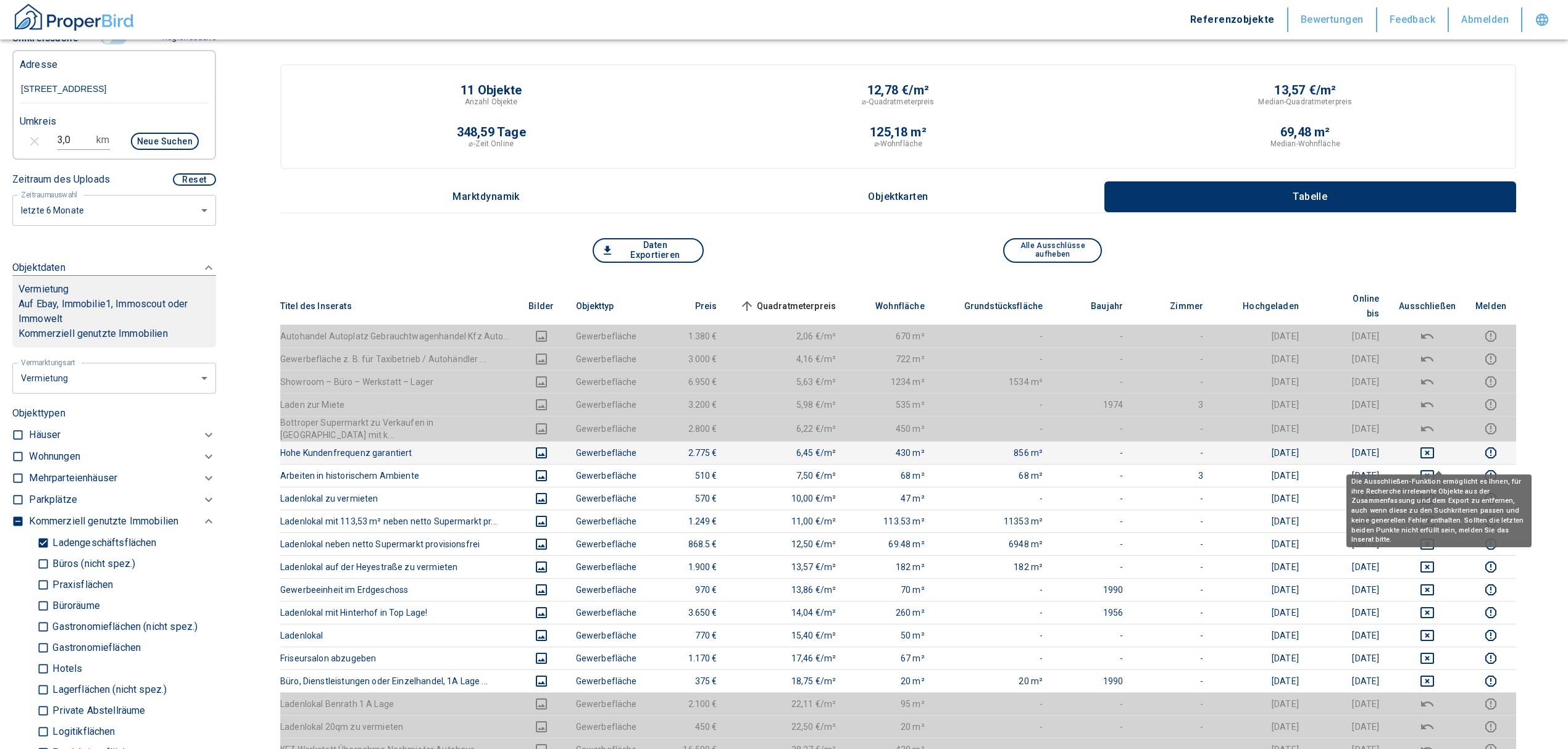
drag, startPoint x: 1432, startPoint y: 454, endPoint x: 1439, endPoint y: 442, distance: 13.9
click at [1432, 469] on icon "deselect this listing" at bounding box center [1427, 476] width 15 height 15
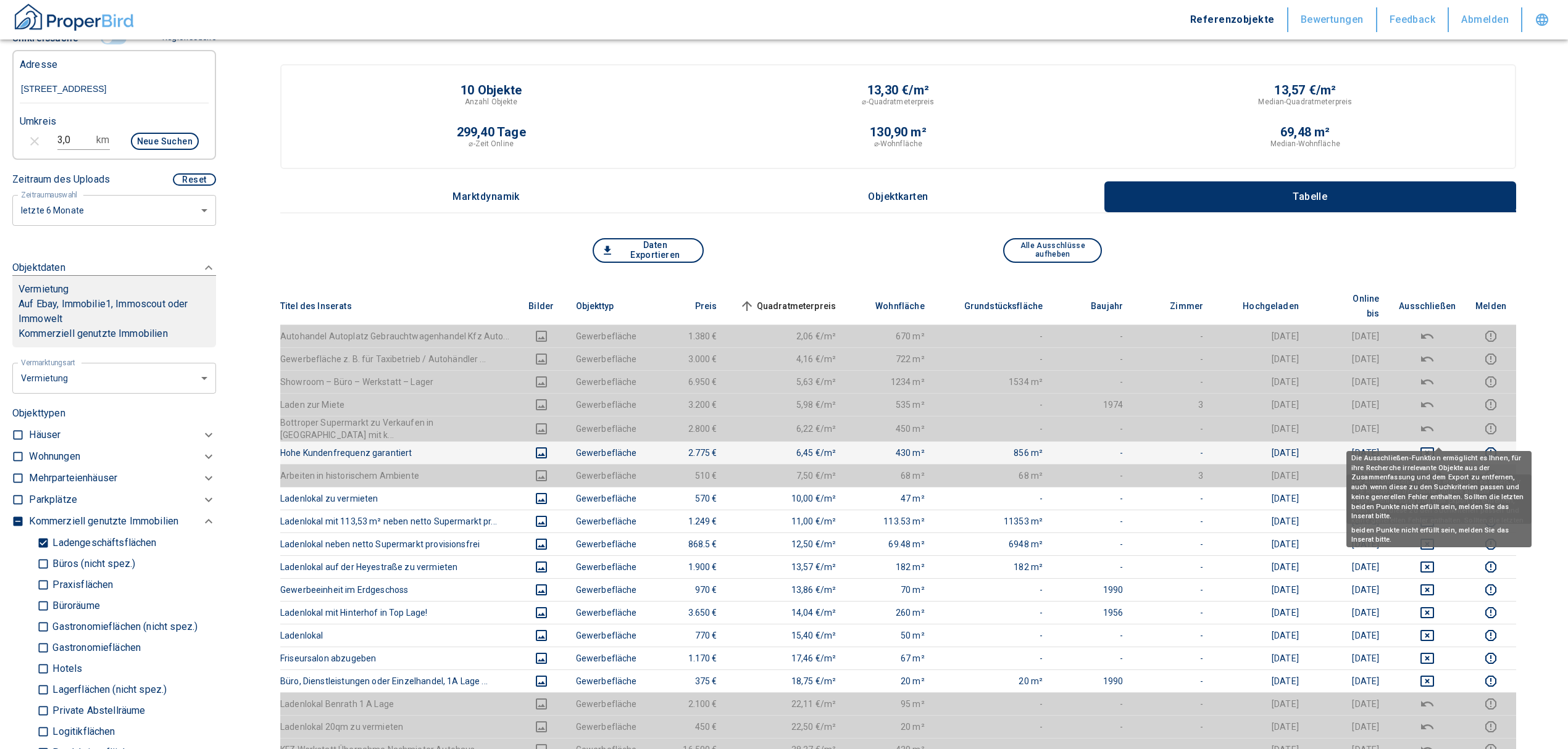
click at [1434, 445] on icon "deselect this listing" at bounding box center [1427, 453] width 15 height 15
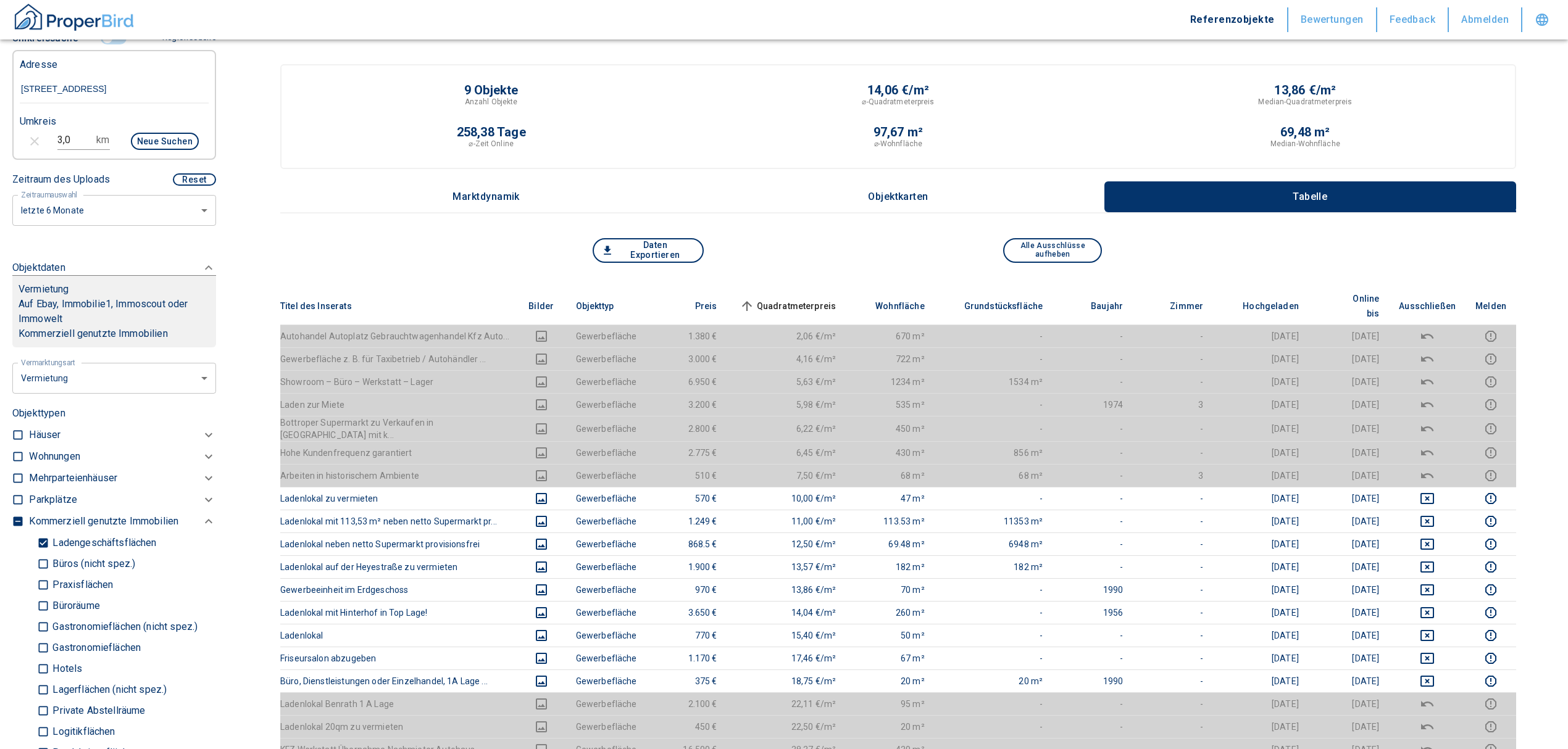
click at [45, 553] on input "Ladengeschäftsflächen" at bounding box center [43, 543] width 12 height 22
checkbox input "false"
type input "2020"
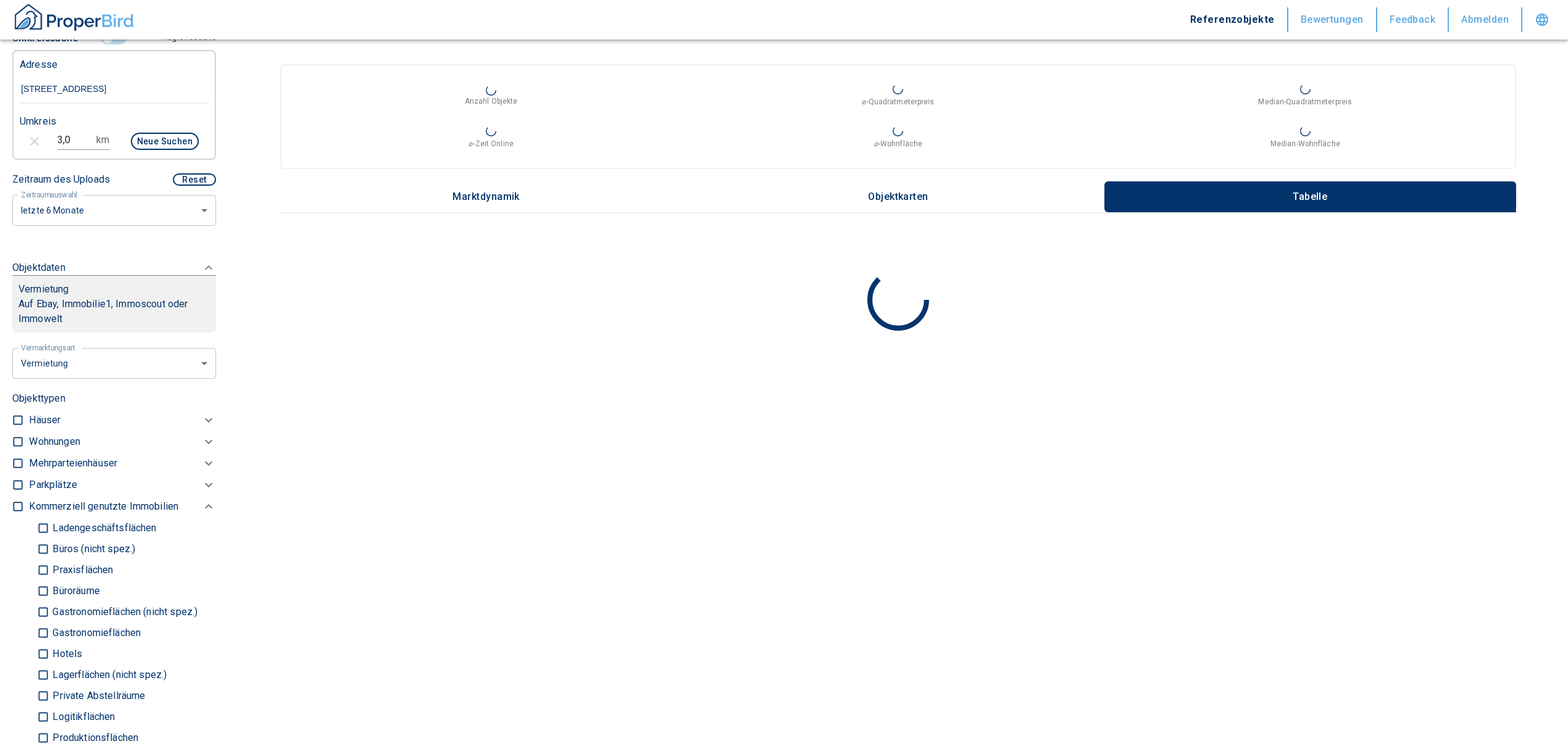
click at [84, 533] on p "Ladengeschäftsflächen" at bounding box center [102, 528] width 107 height 10
click at [49, 539] on input "Ladengeschäftsflächen" at bounding box center [43, 528] width 12 height 22
checkbox input "true"
type input "2020"
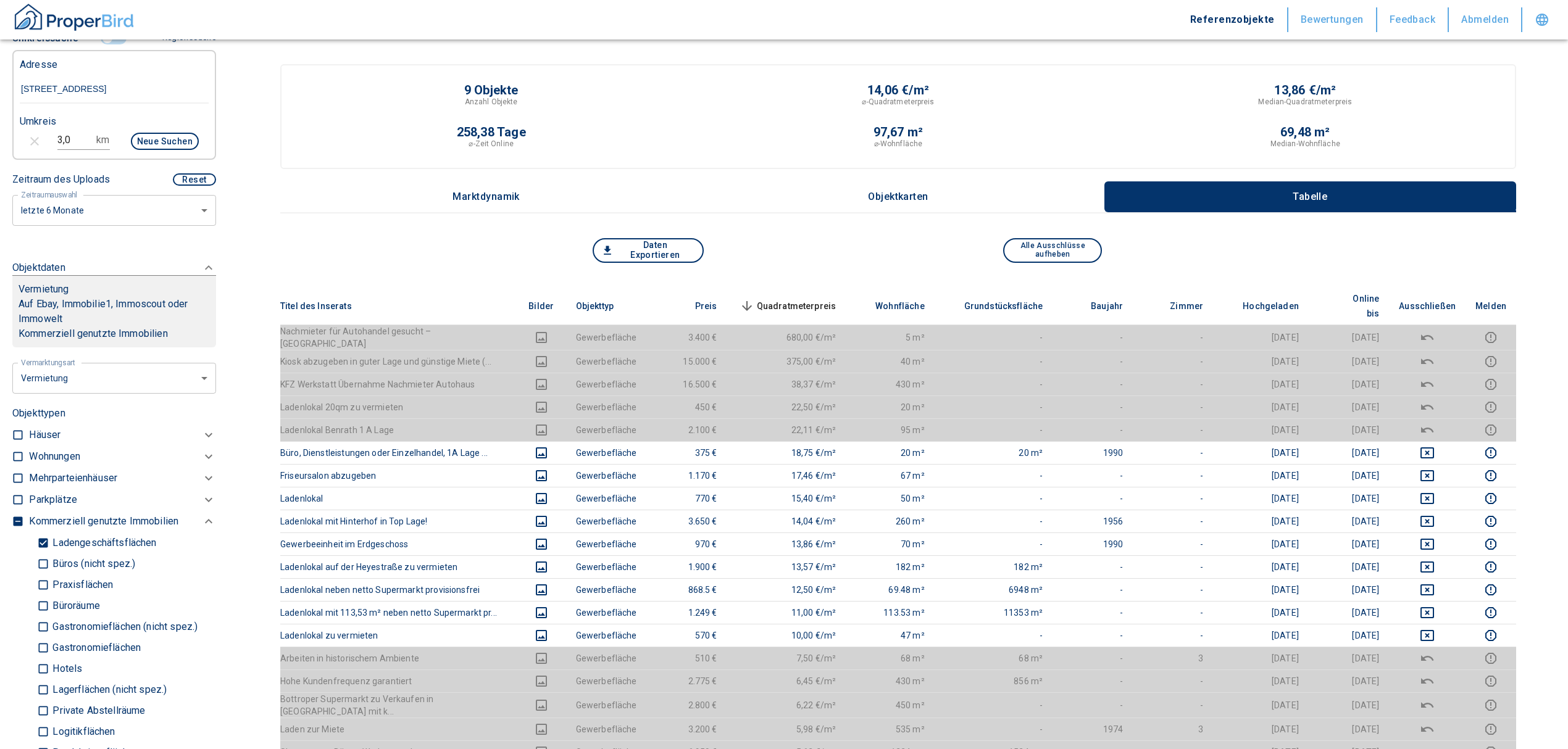
drag, startPoint x: 62, startPoint y: 552, endPoint x: 77, endPoint y: 553, distance: 15.0
click at [62, 548] on p "Ladengeschäftsflächen" at bounding box center [102, 543] width 107 height 10
click at [49, 552] on input "Ladengeschäftsflächen" at bounding box center [43, 543] width 12 height 22
checkbox input "false"
type input "2020"
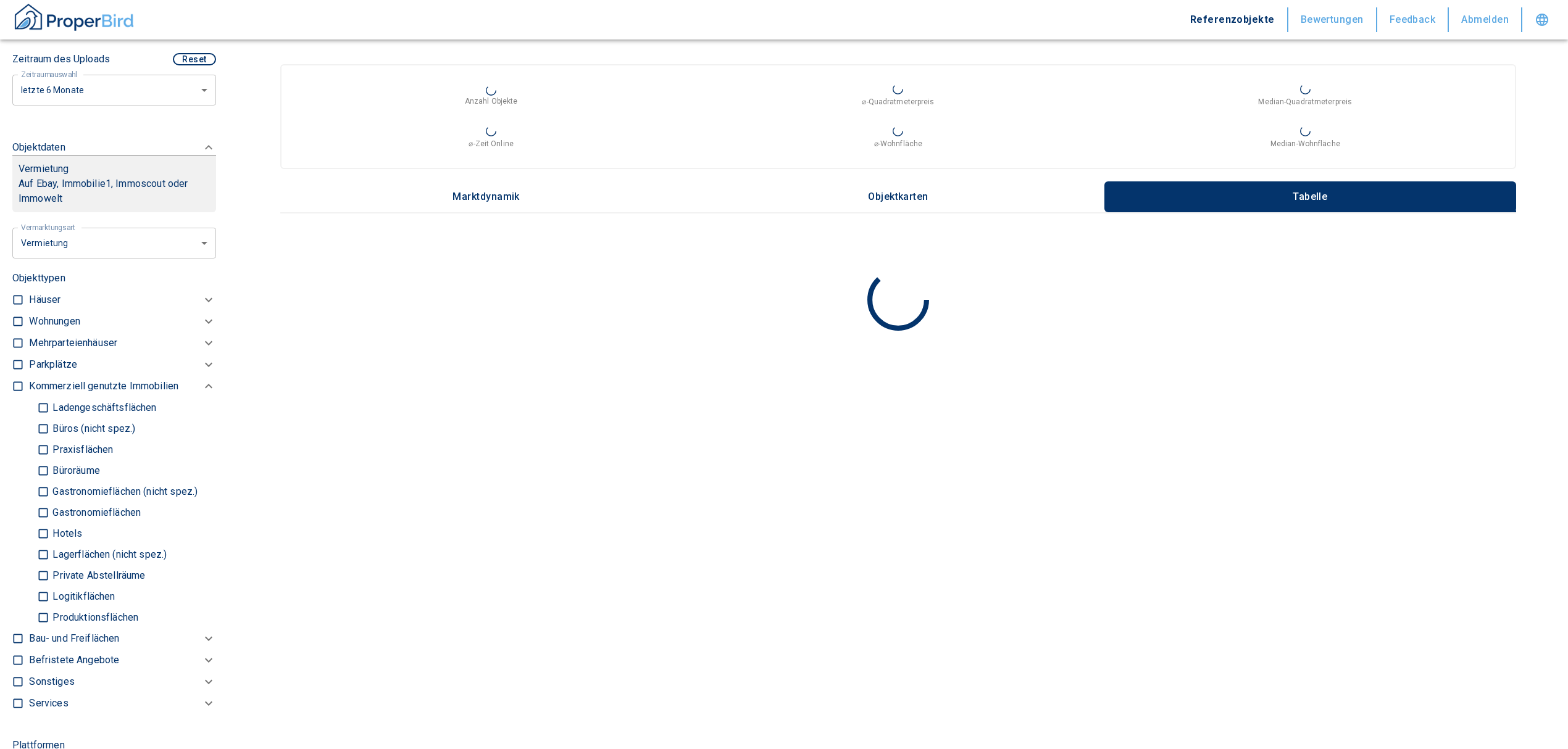
scroll to position [566, 0]
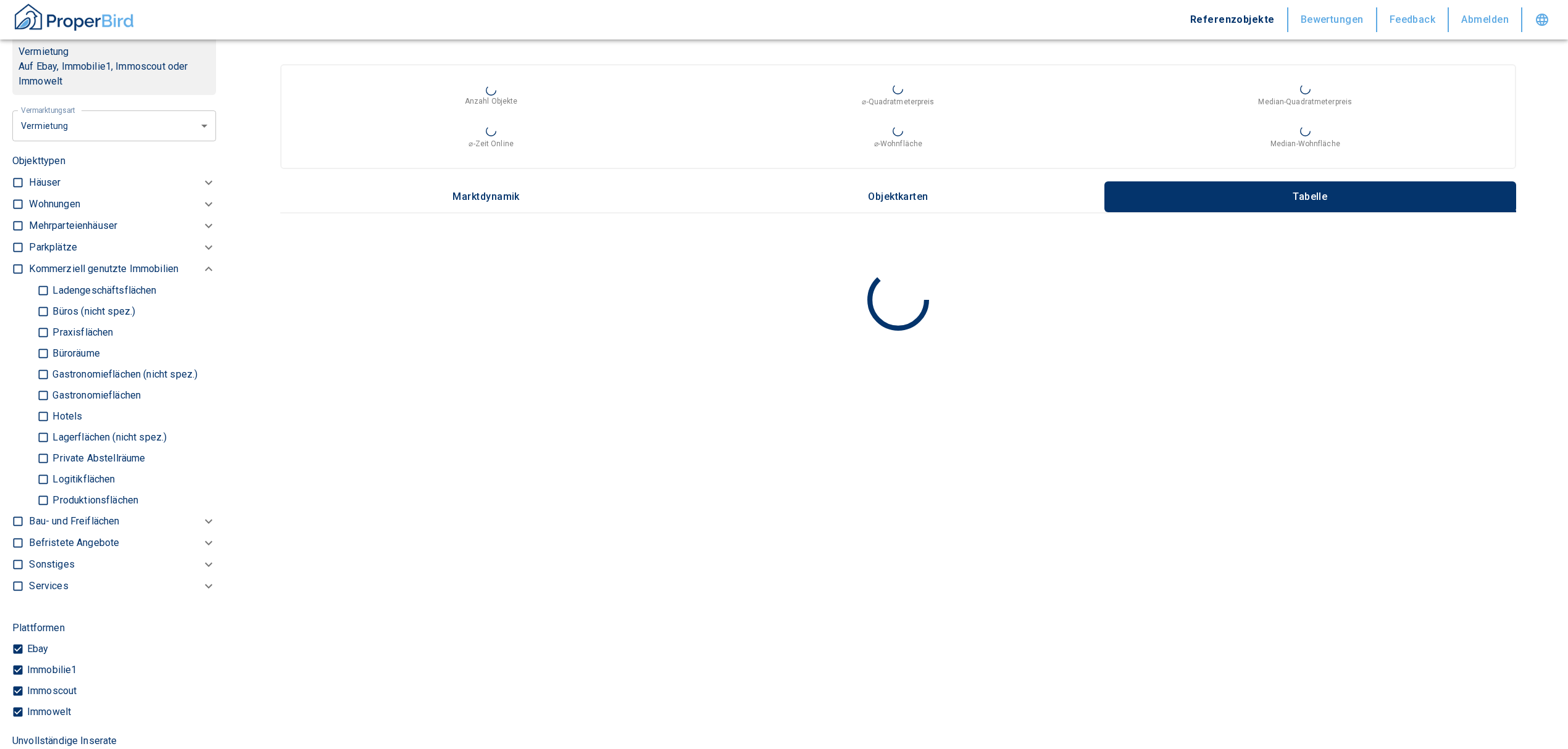
click at [119, 401] on p "Gastronomieflächen" at bounding box center [95, 395] width 91 height 10
click at [49, 401] on input "Gastronomieflächen" at bounding box center [43, 395] width 12 height 22
checkbox input "true"
type input "2020"
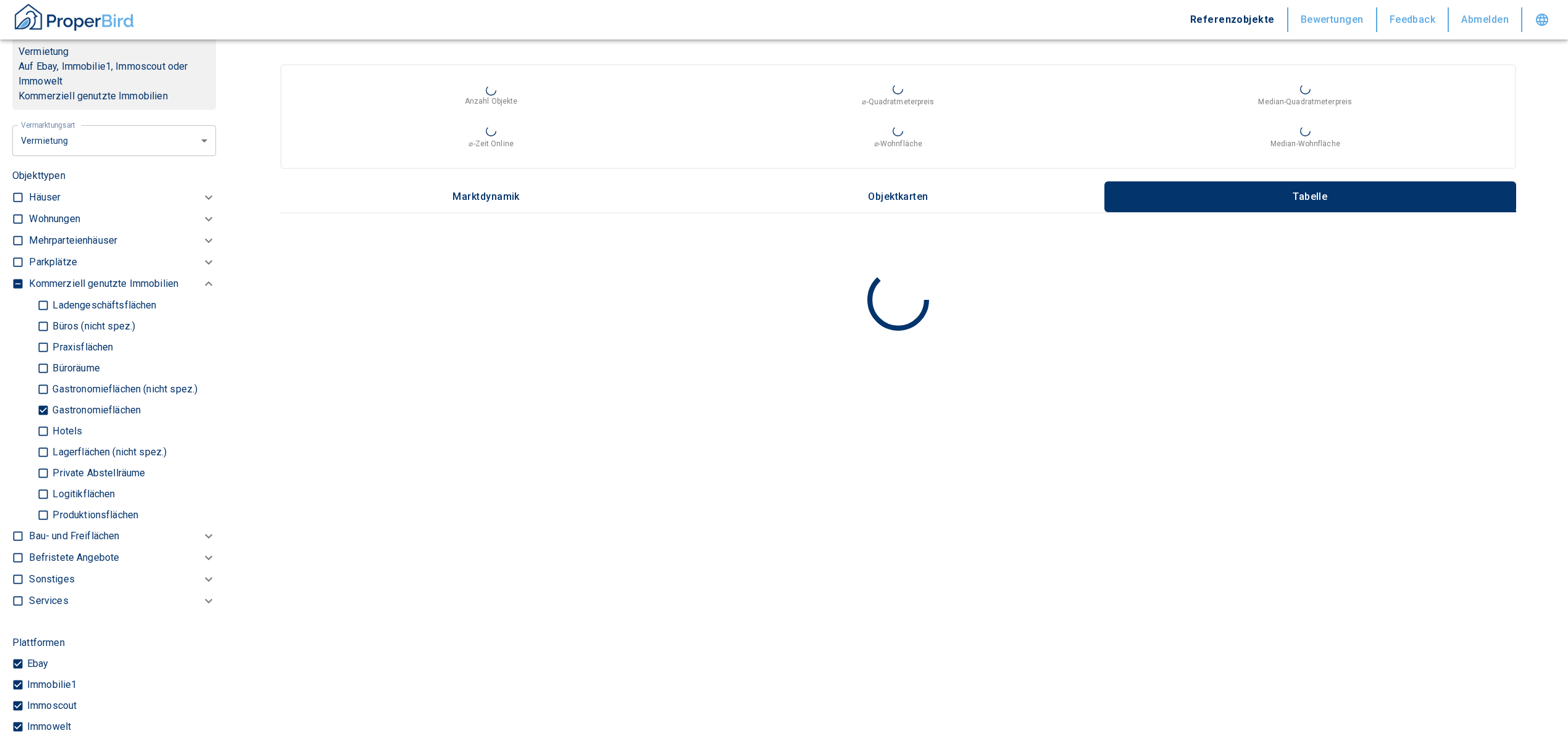
click at [89, 395] on p "Gastronomieflächen (nicht spez.)" at bounding box center [123, 389] width 148 height 10
click at [49, 398] on input "Gastronomieflächen (nicht spez.)" at bounding box center [43, 388] width 12 height 22
checkbox input "true"
type input "2020"
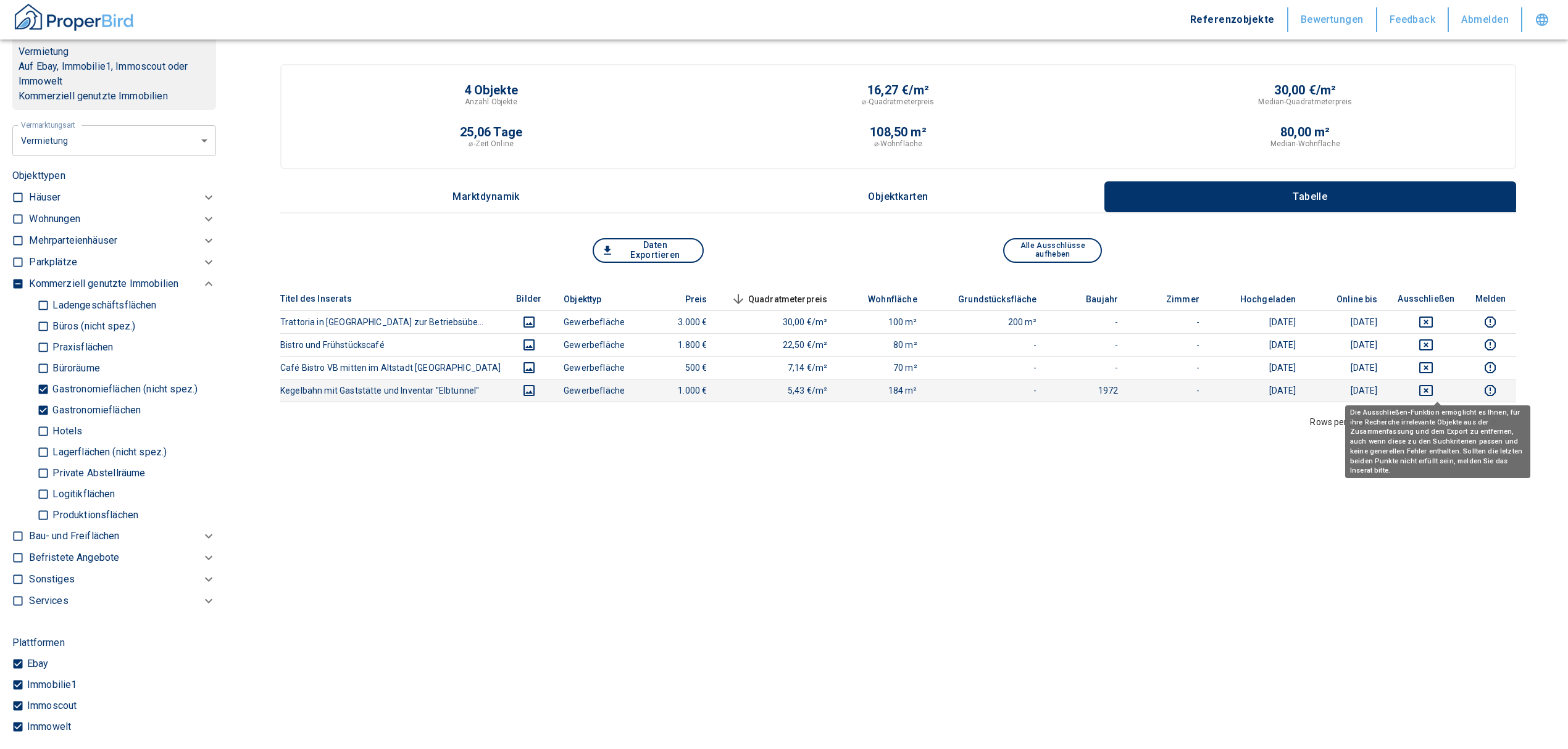
click at [1433, 388] on icon "deselect this listing" at bounding box center [1426, 390] width 14 height 11
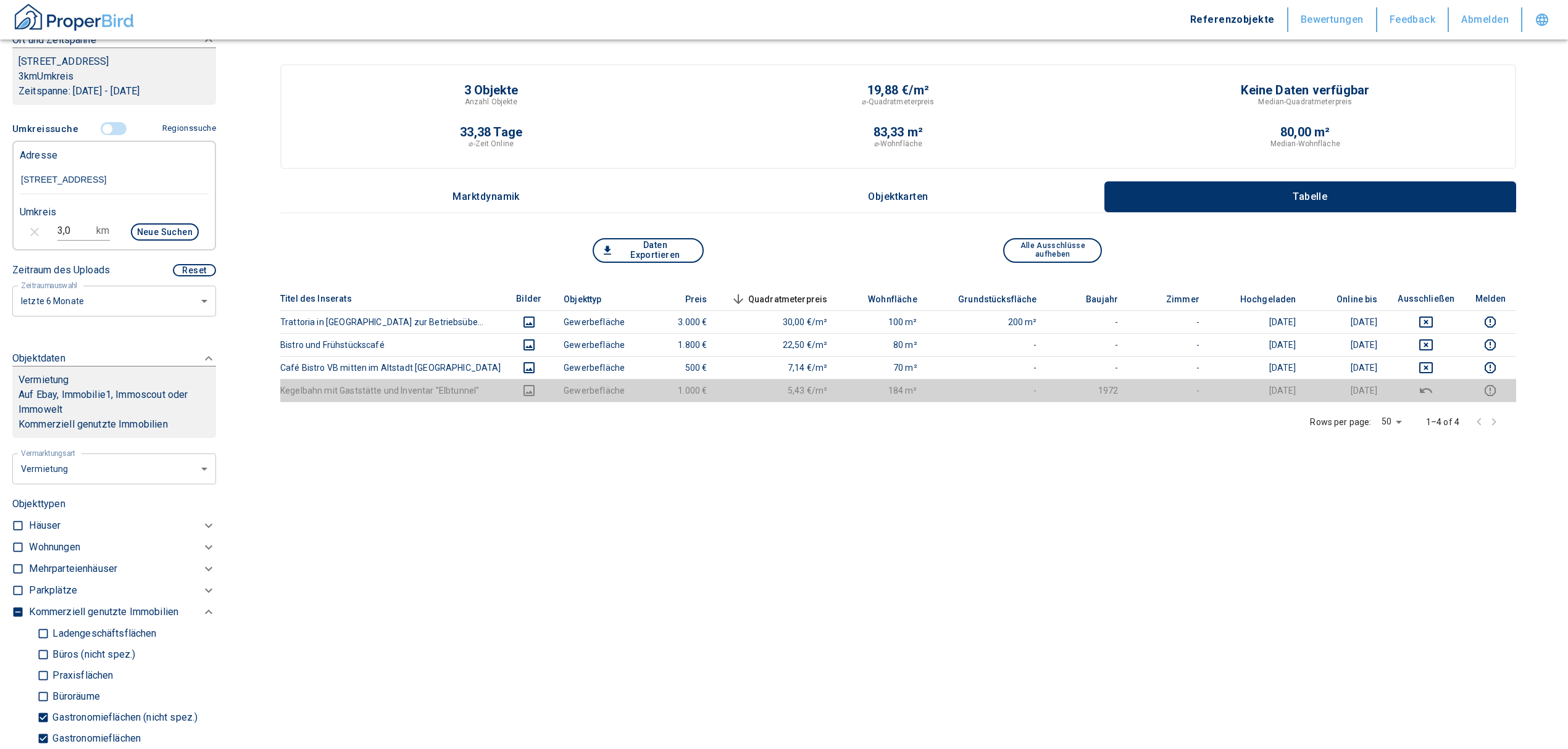
scroll to position [237, 0]
drag, startPoint x: 74, startPoint y: 246, endPoint x: 20, endPoint y: 243, distance: 54.1
click at [20, 243] on div "3,0 km Neue Suchen" at bounding box center [104, 234] width 189 height 29
type input "4,0"
click at [131, 241] on button "Neue Suchen" at bounding box center [165, 232] width 68 height 17
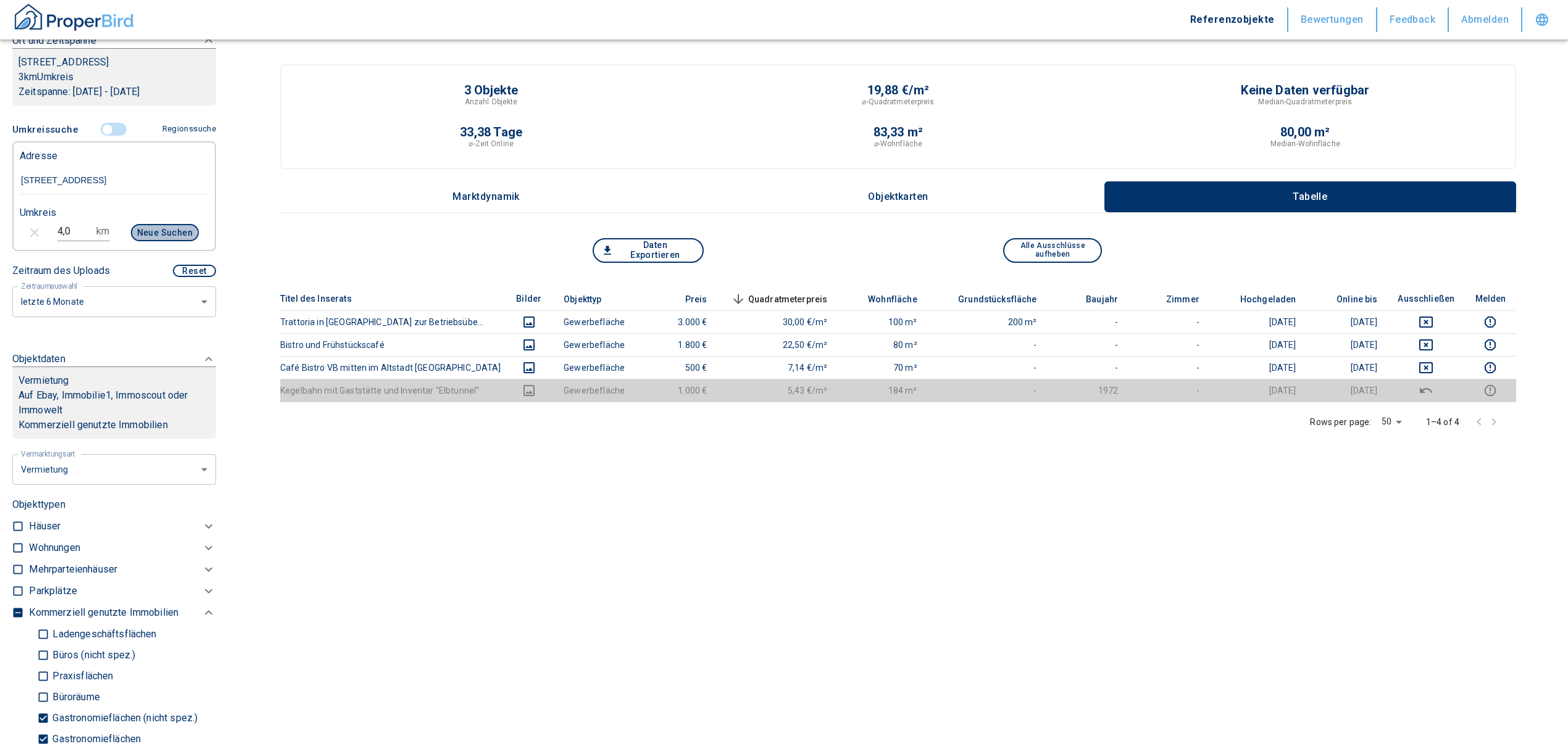
type input "2020"
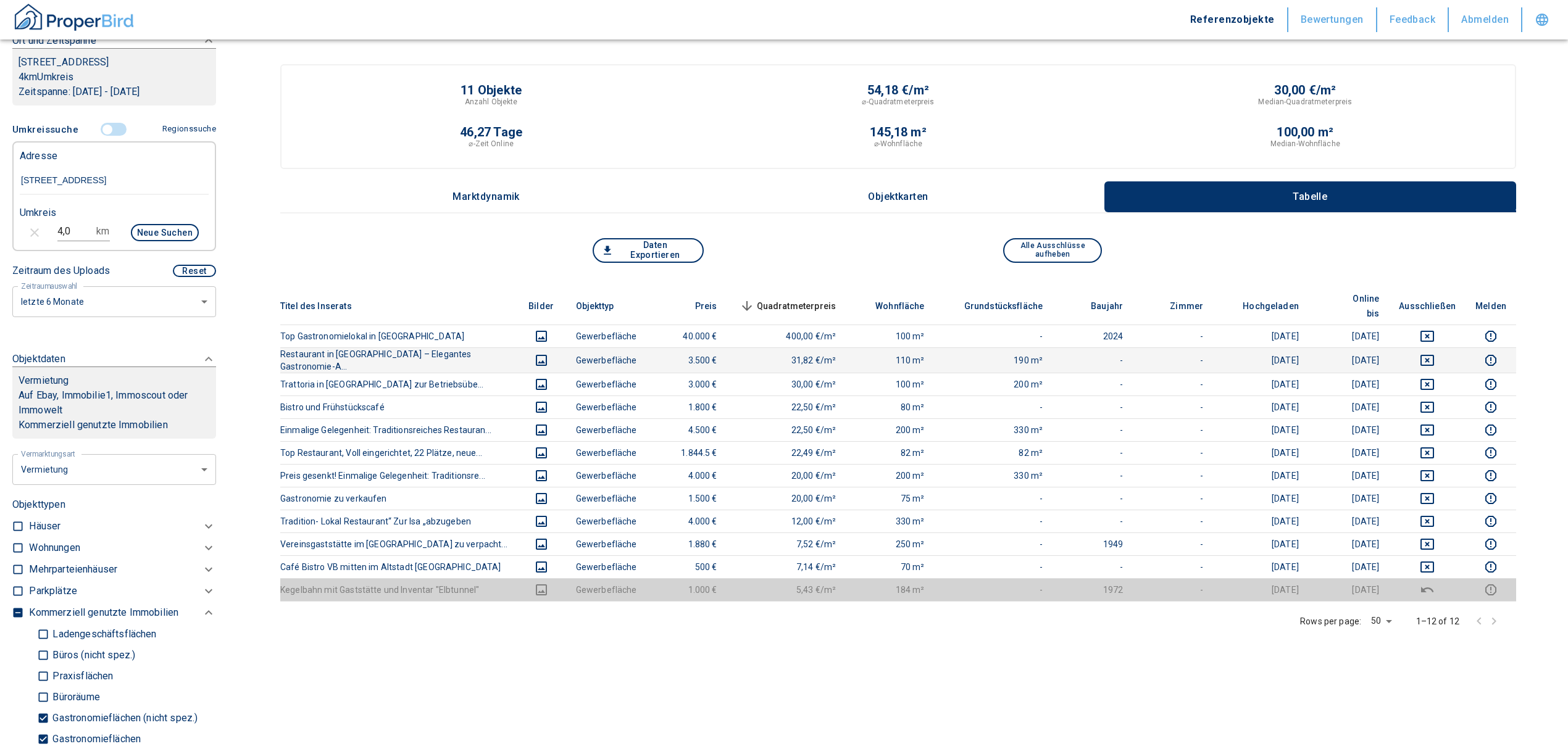
click at [1434, 353] on icon "deselect this listing" at bounding box center [1427, 361] width 15 height 15
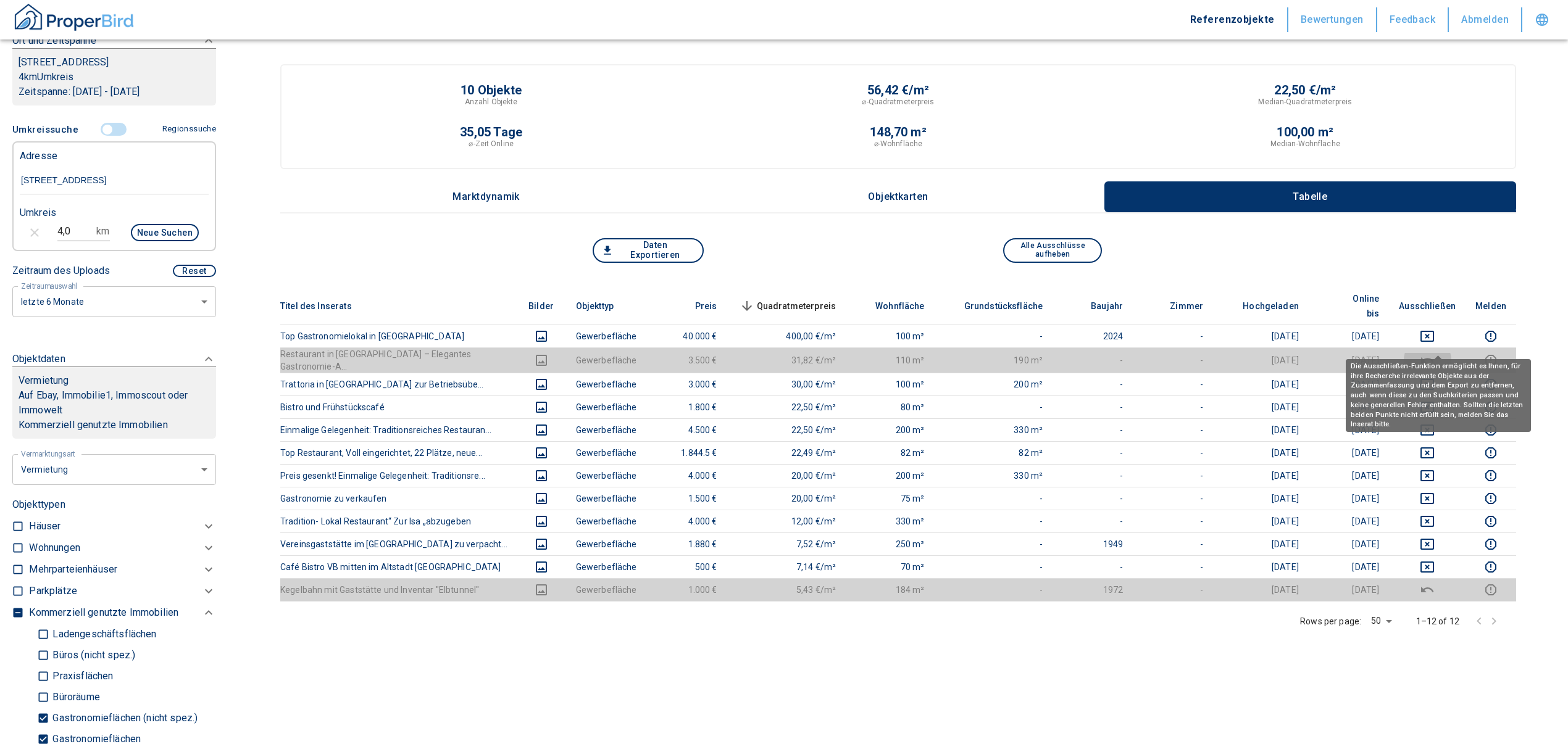
click at [1434, 353] on icon "deselect this listing" at bounding box center [1427, 361] width 15 height 15
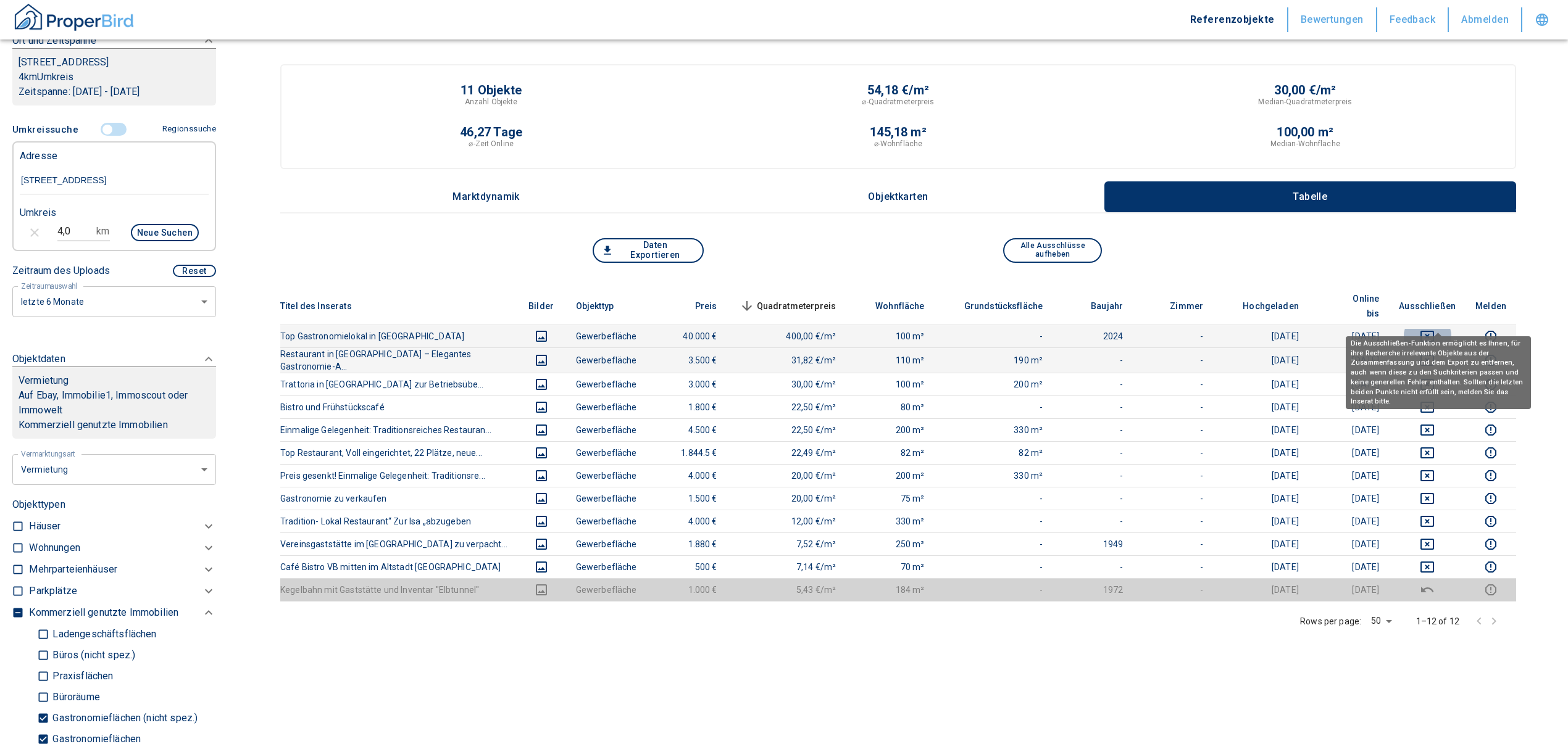
click at [1434, 329] on icon "deselect this listing" at bounding box center [1427, 336] width 15 height 15
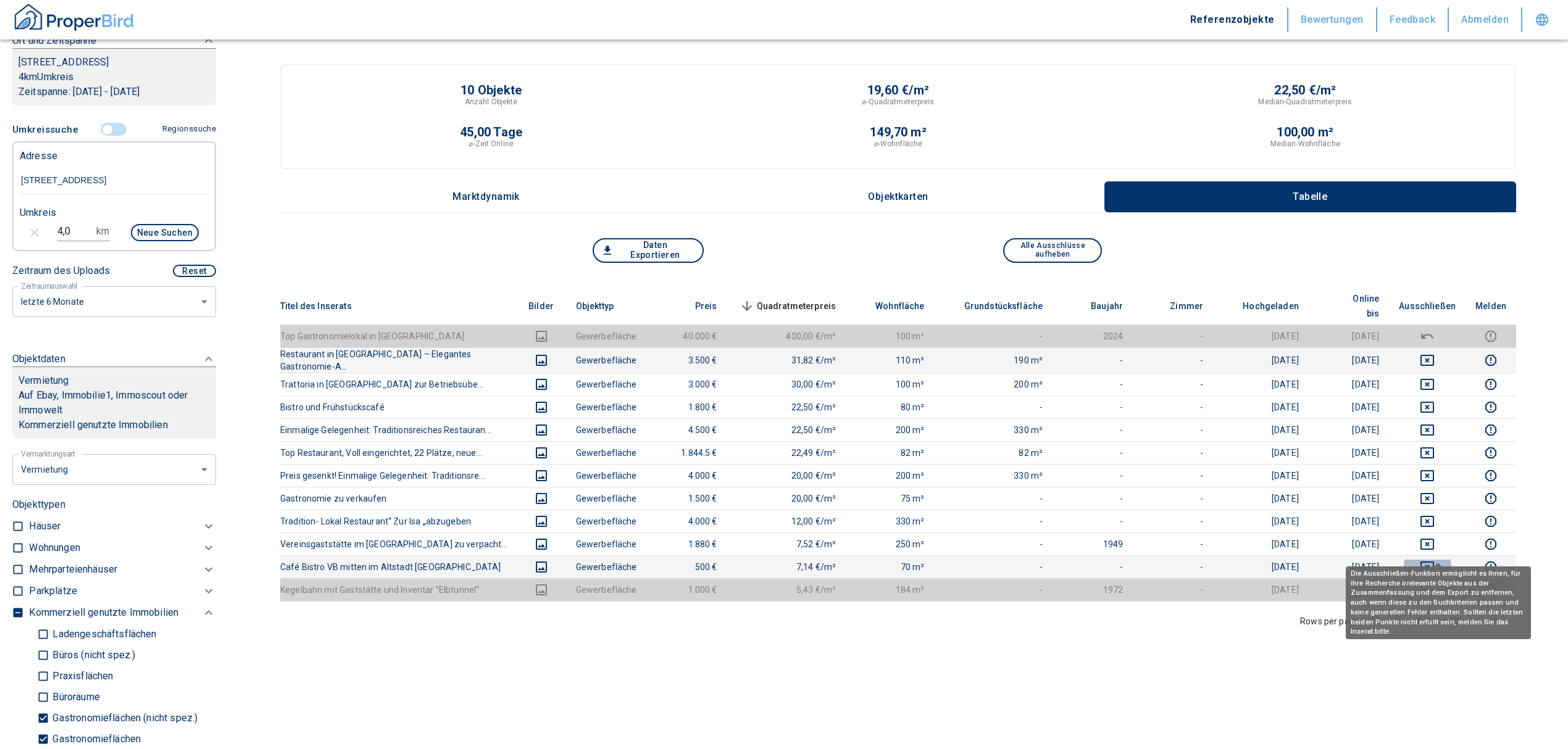
click at [1434, 562] on icon "deselect this listing" at bounding box center [1427, 567] width 14 height 11
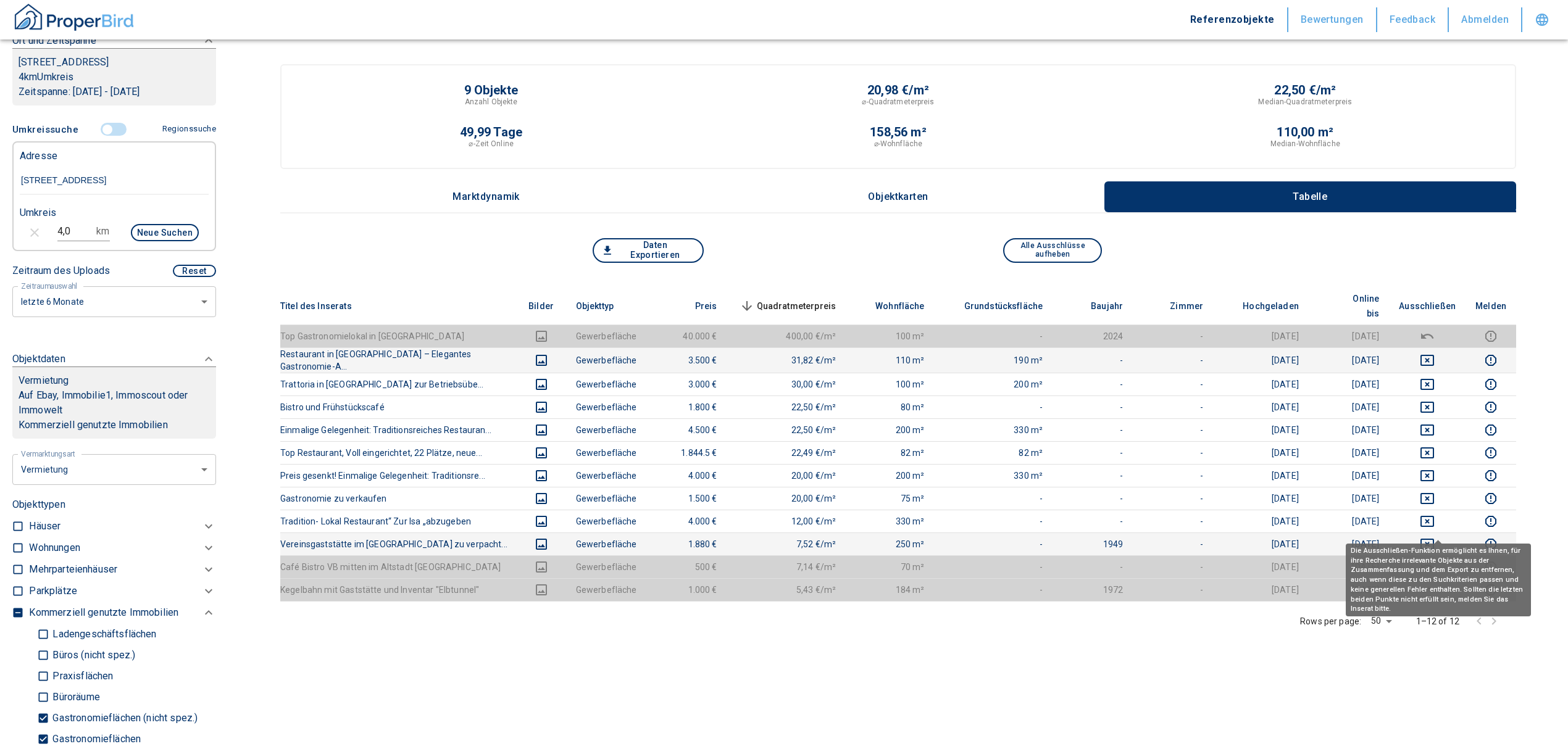
click at [1434, 537] on icon "deselect this listing" at bounding box center [1427, 544] width 15 height 15
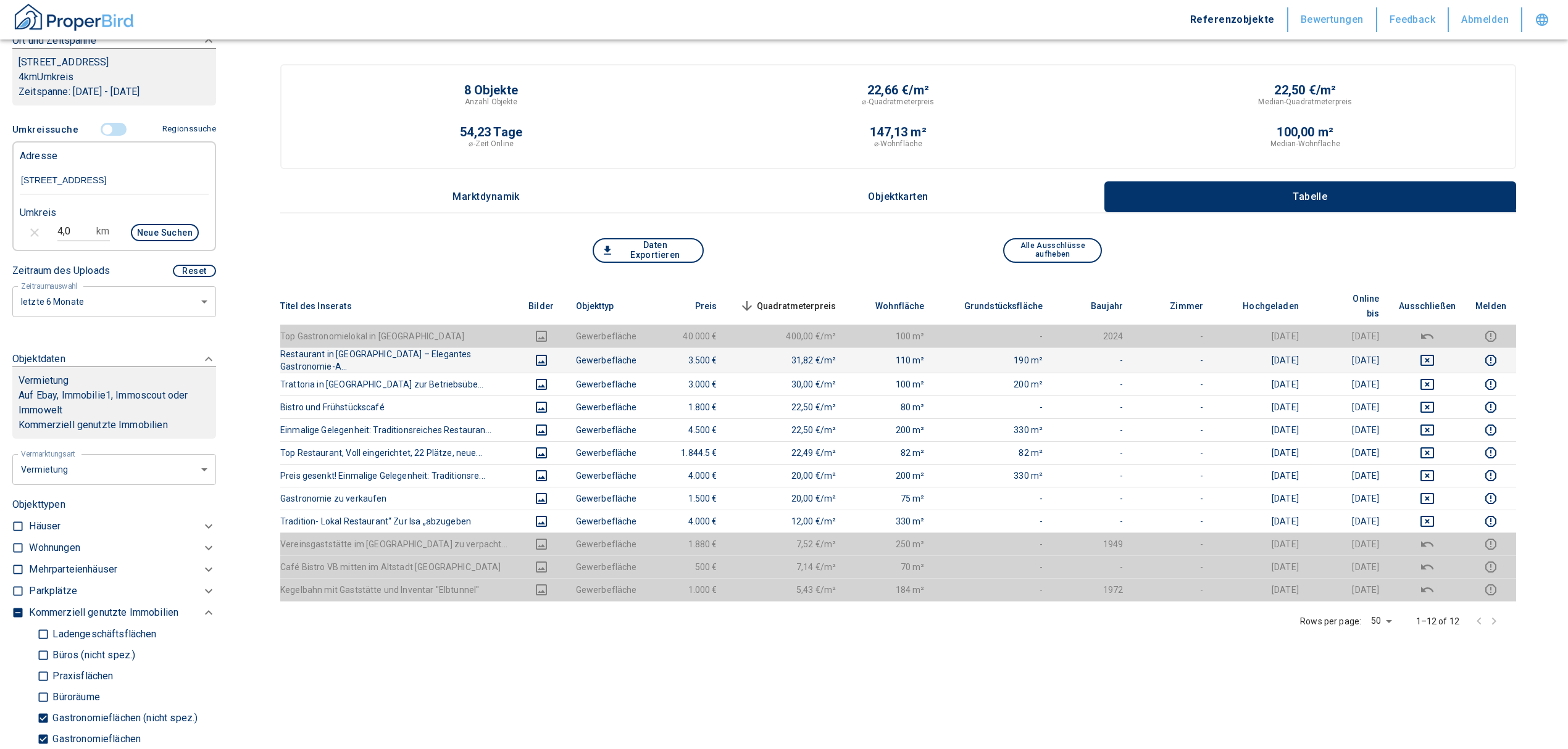
click at [391, 661] on div "Titel des Inserats Bilder Objekttyp Preis Quadratmeterpreis sorted descending W…" at bounding box center [898, 525] width 1236 height 477
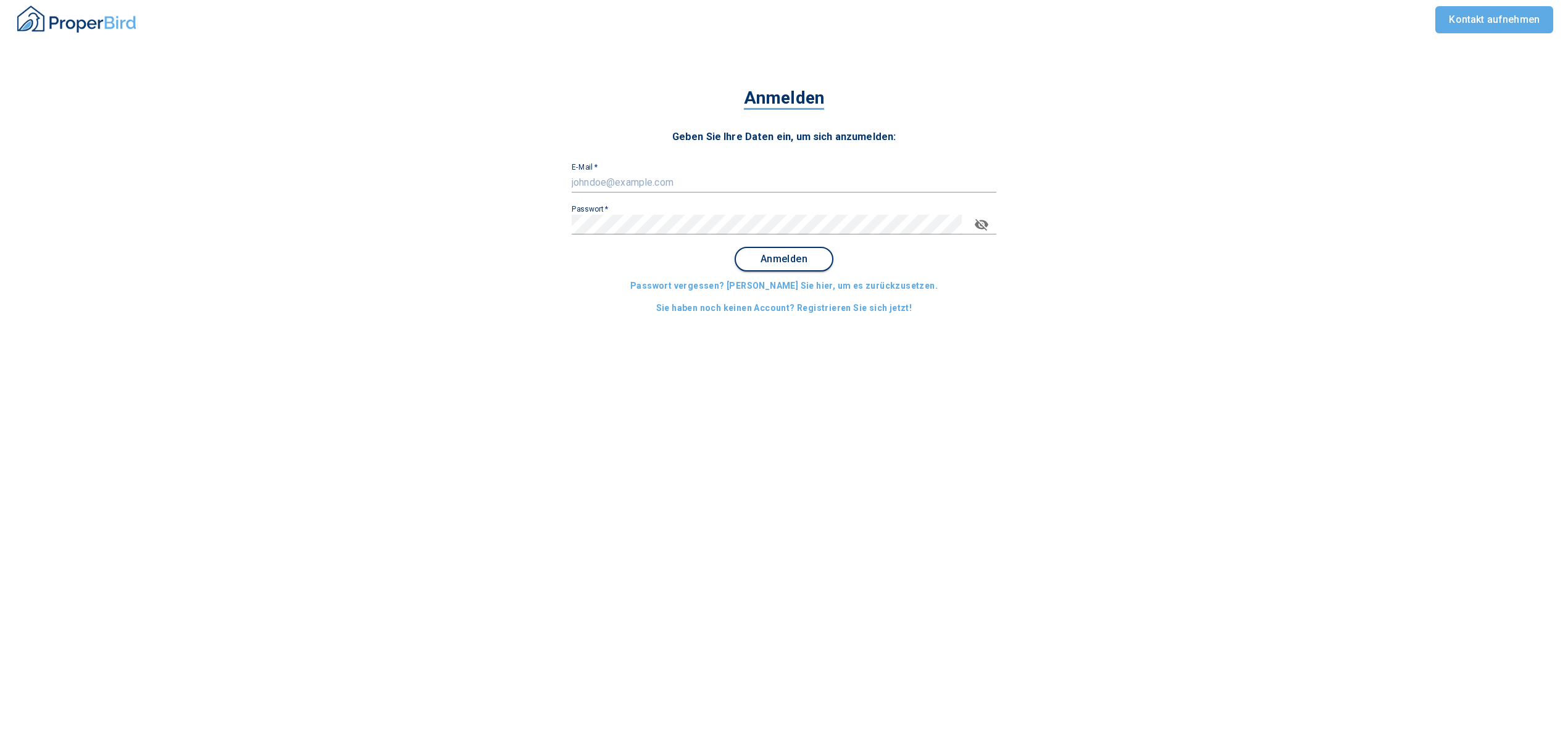
type input "[EMAIL_ADDRESS][DOMAIN_NAME]"
click at [795, 255] on span "Anmelden" at bounding box center [783, 259] width 76 height 11
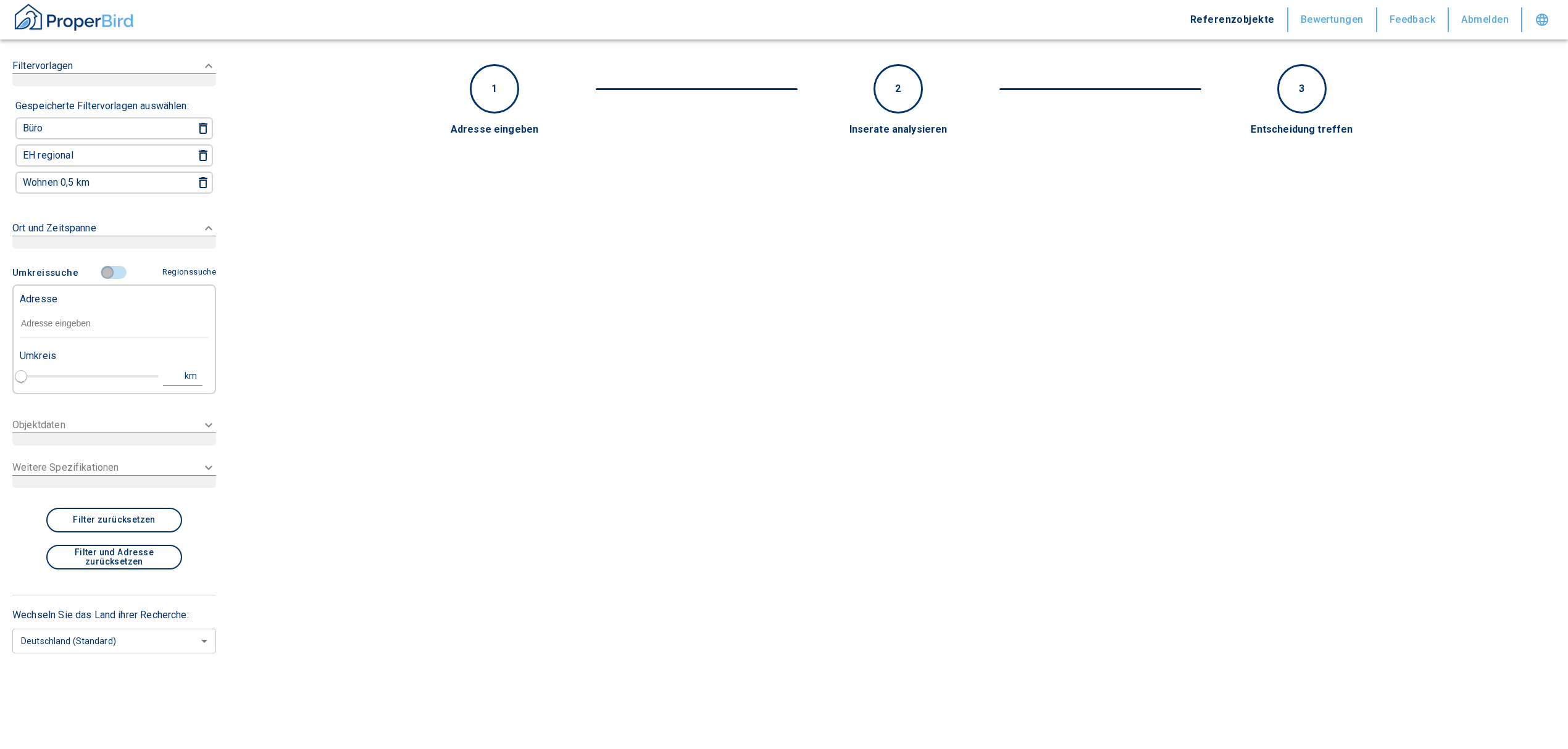
click at [113, 266] on input "controlled" at bounding box center [107, 273] width 37 height 14
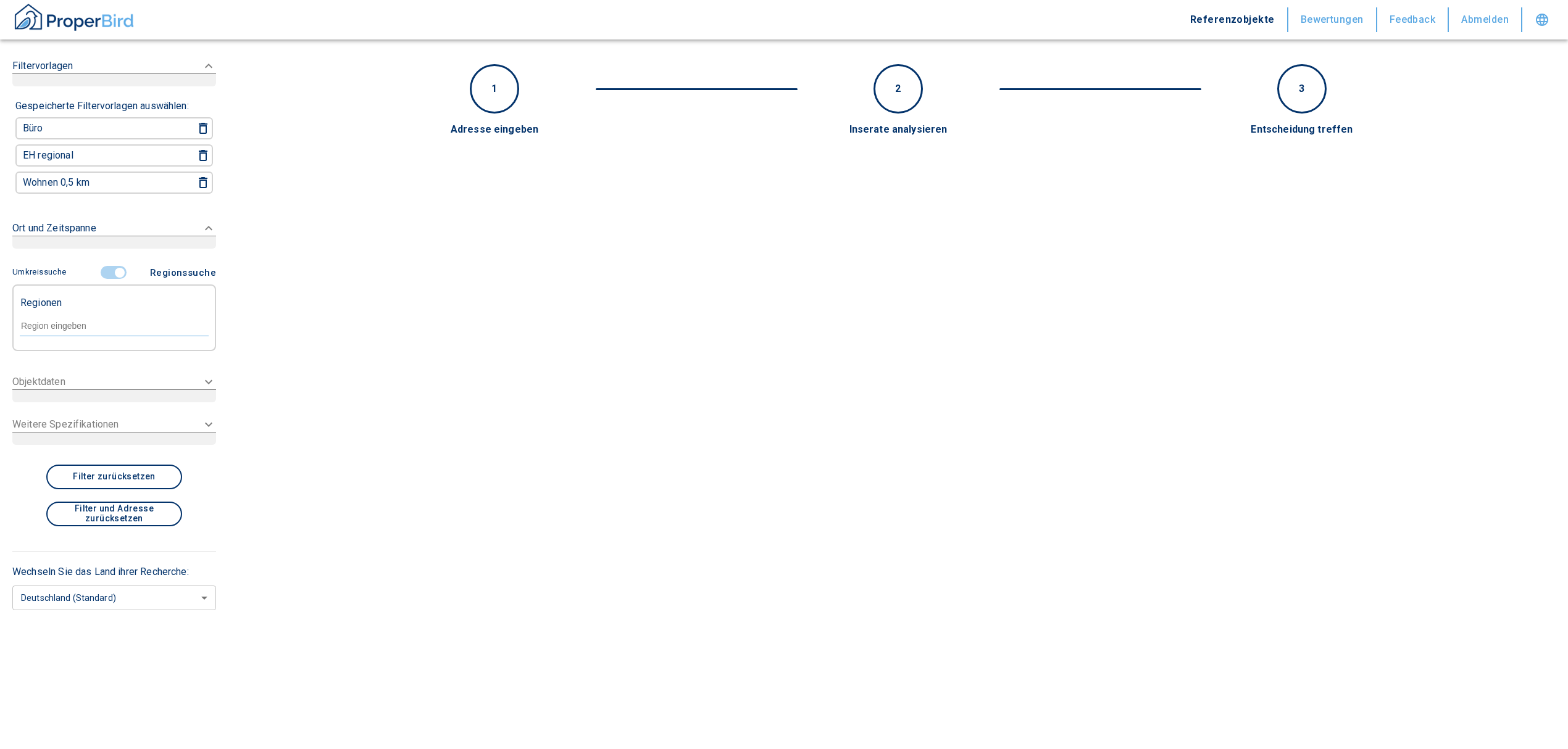
click at [90, 316] on div at bounding box center [114, 325] width 189 height 22
click at [96, 345] on li "40627 [GEOGRAPHIC_DATA]" at bounding box center [113, 351] width 190 height 22
type input "40627"
type input "2020"
type input "40627 [GEOGRAPHIC_DATA]"
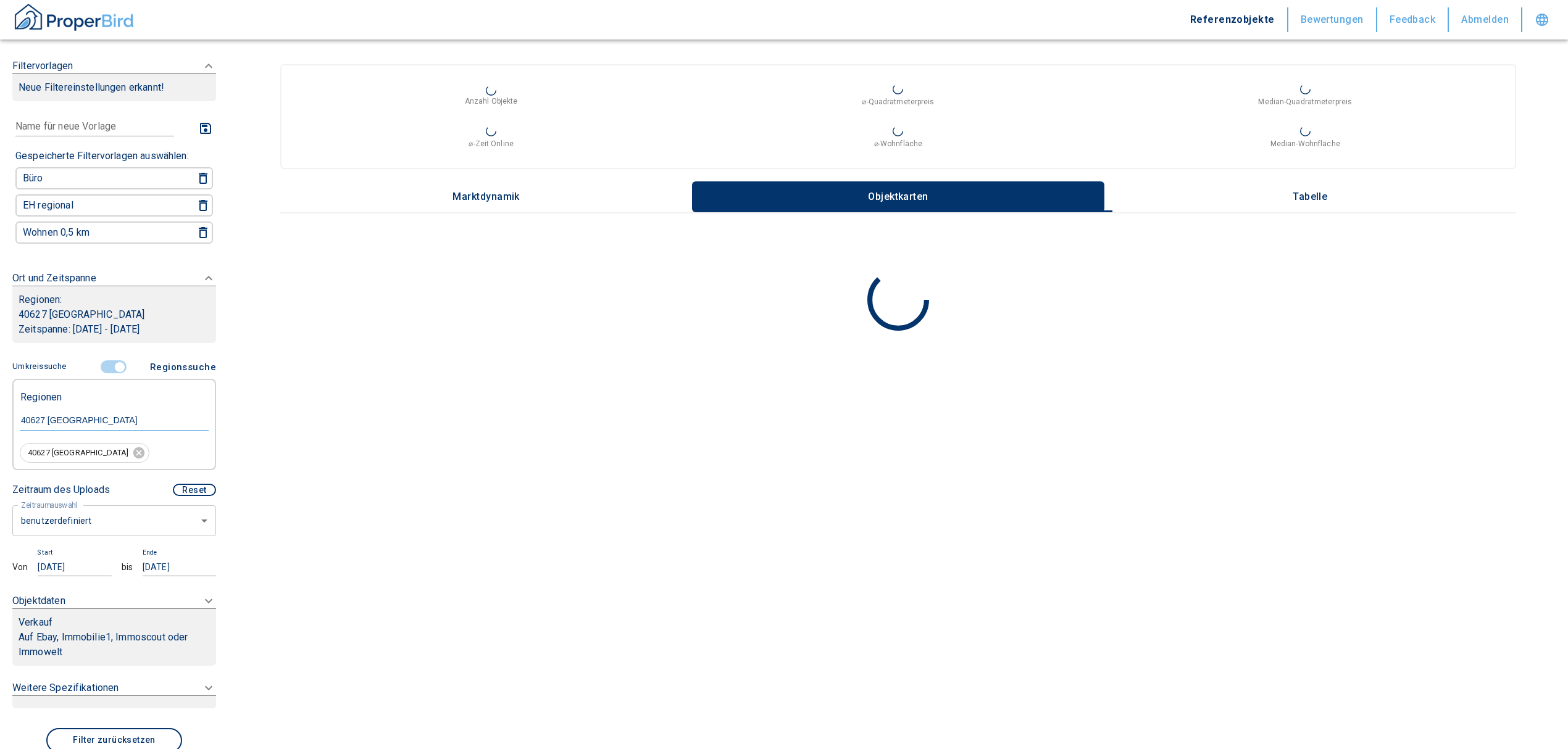
click at [89, 525] on body "Referenzobjekte Bewertungen Feedback Abmelden Filtervorlagen Neue Filtereinstel…" at bounding box center [784, 374] width 1568 height 749
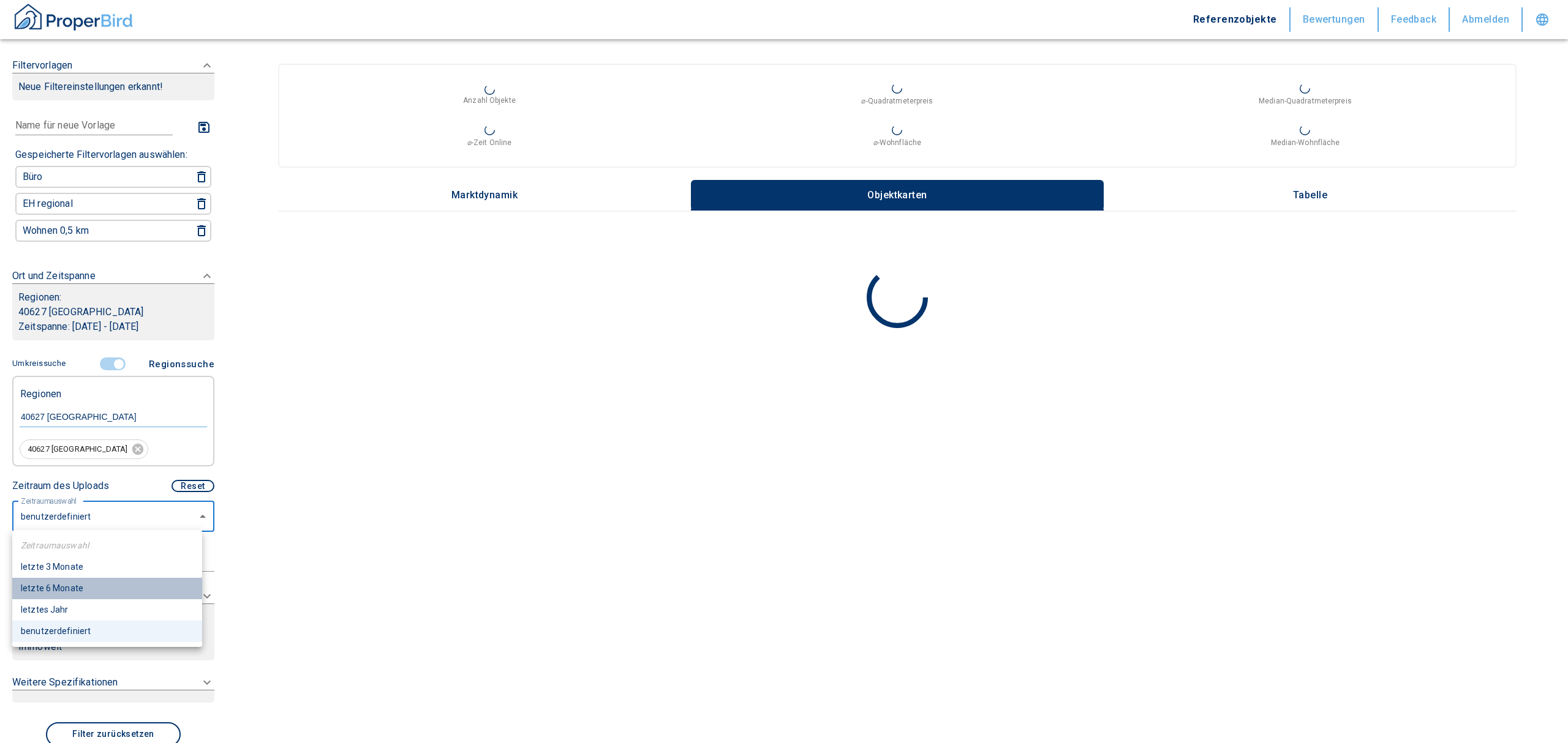
click at [77, 589] on li "letzte 6 Monate" at bounding box center [107, 589] width 190 height 22
type input "2020"
type input "6"
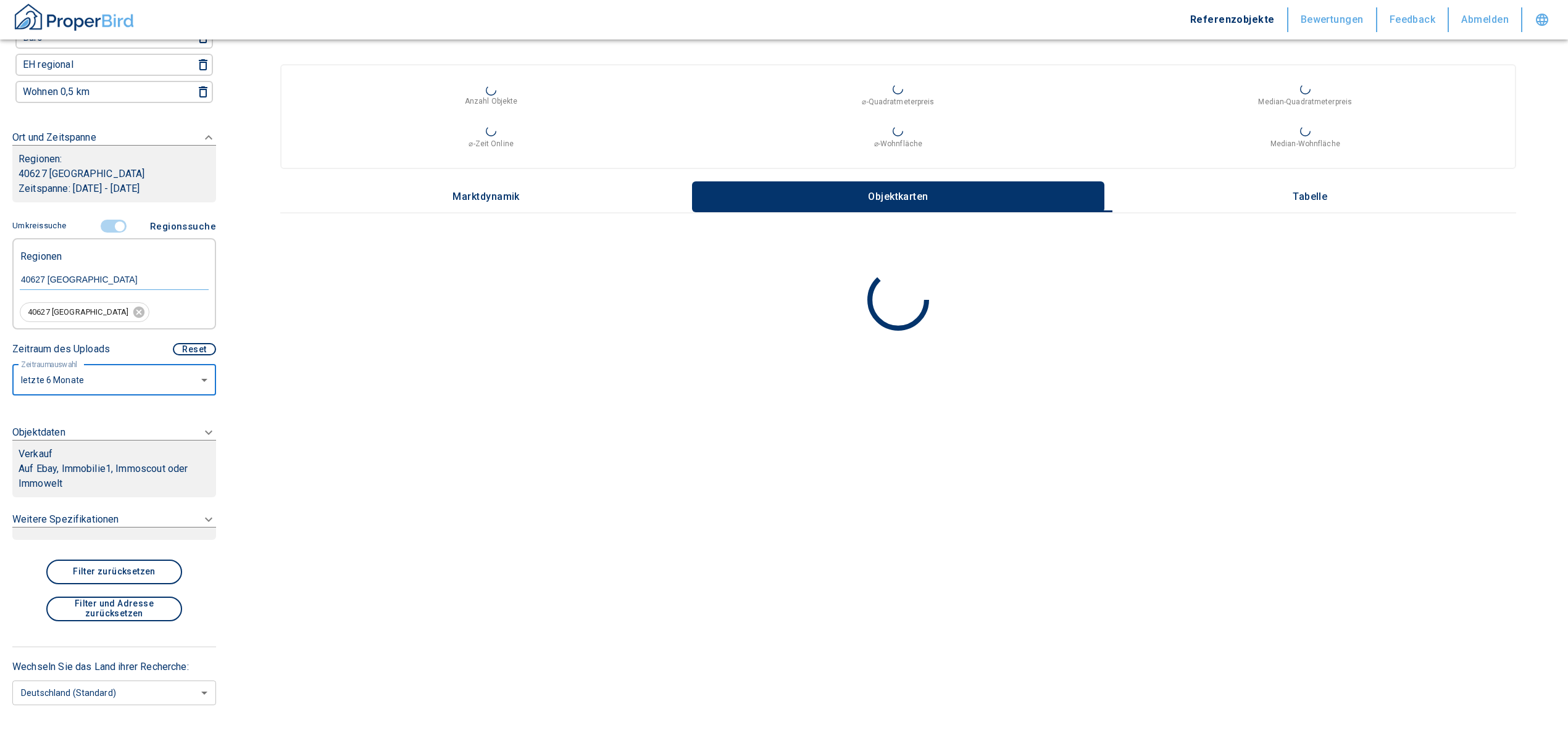
scroll to position [146, 0]
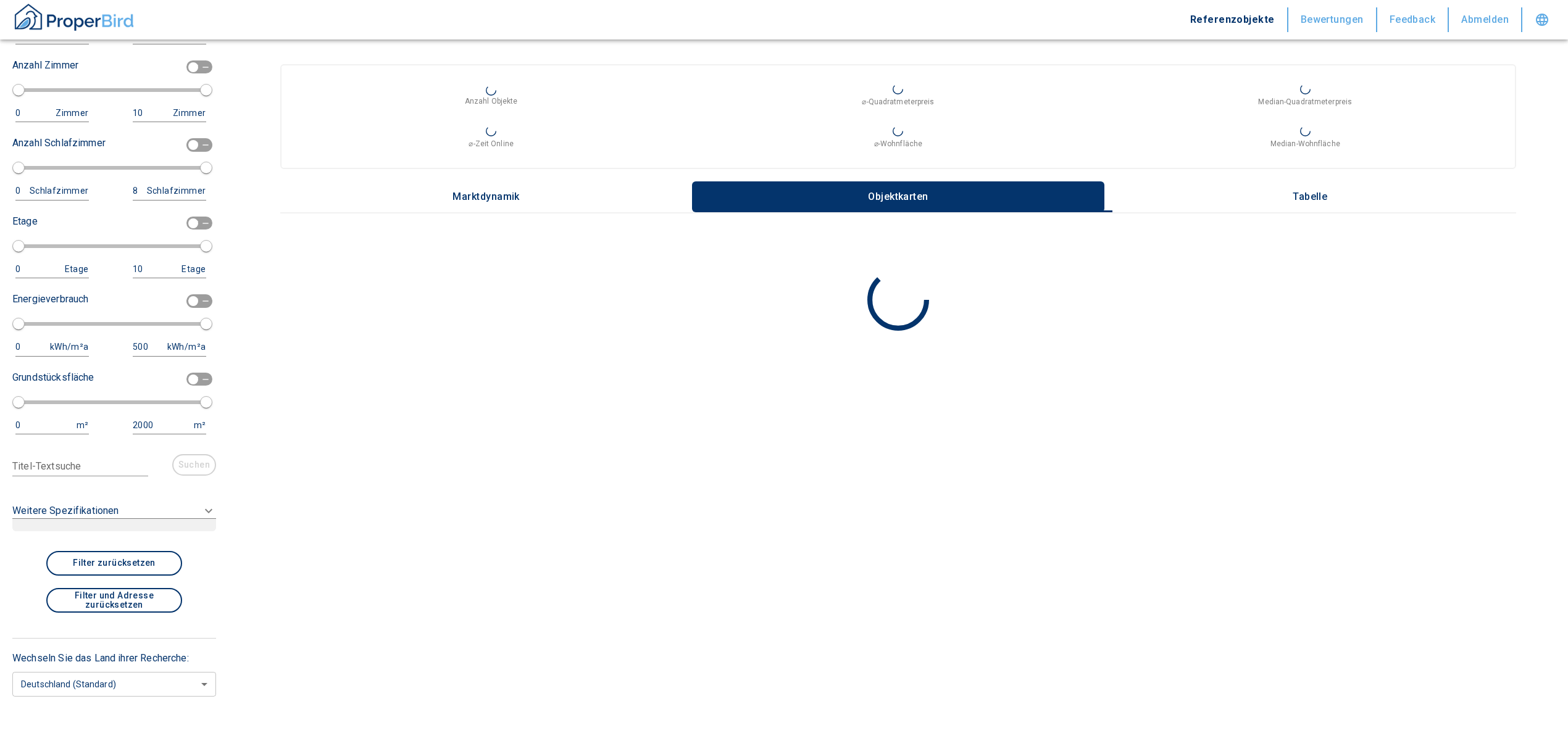
scroll to position [448, 0]
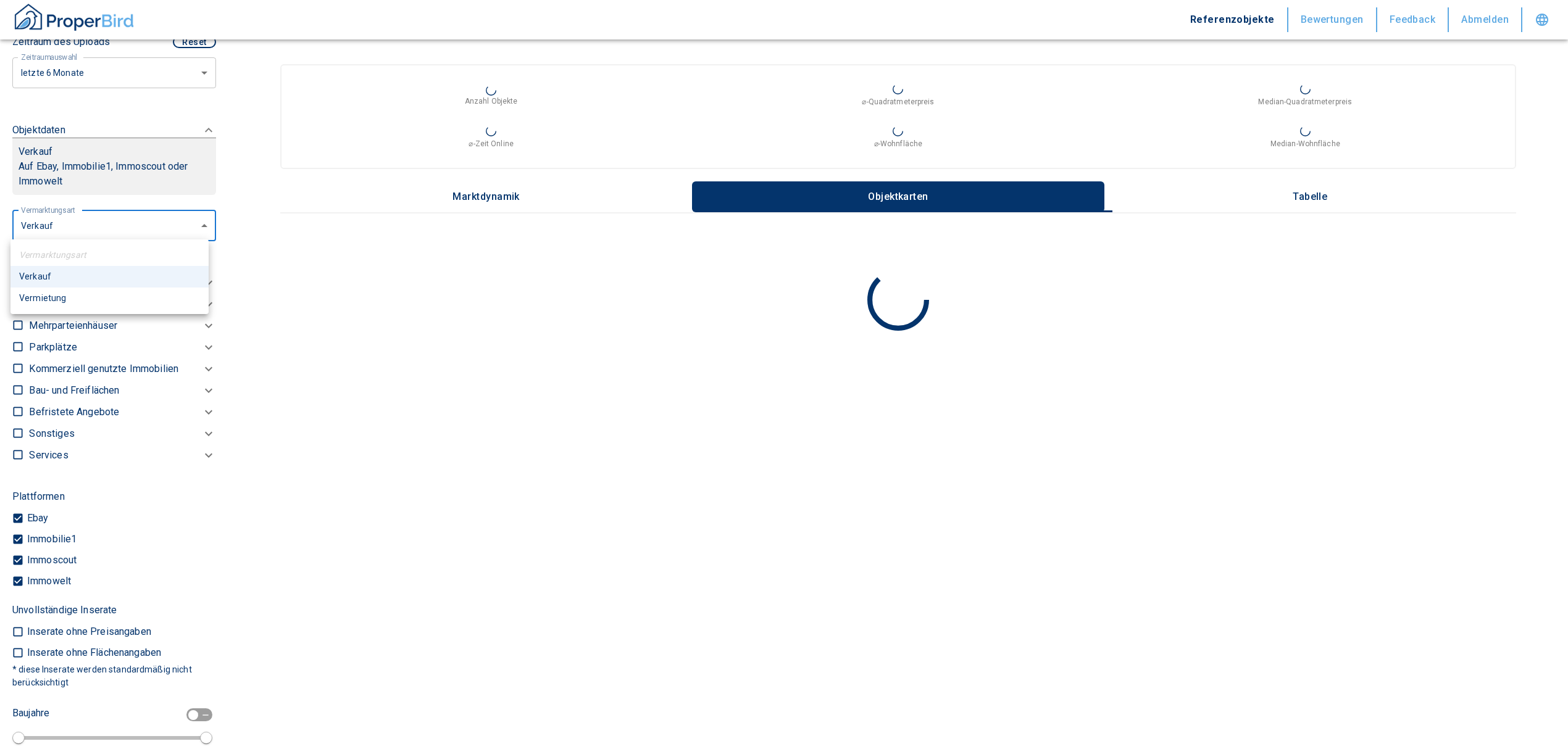
click at [106, 227] on body "Referenzobjekte Bewertungen Feedback Abmelden Filtervorlagen Neue Filtereinstel…" at bounding box center [784, 374] width 1568 height 749
click at [70, 302] on li "Vermietung" at bounding box center [110, 298] width 198 height 22
type input "rent"
type input "2020"
click at [79, 311] on p "Kommerziell genutzte Immobilien" at bounding box center [54, 305] width 51 height 15
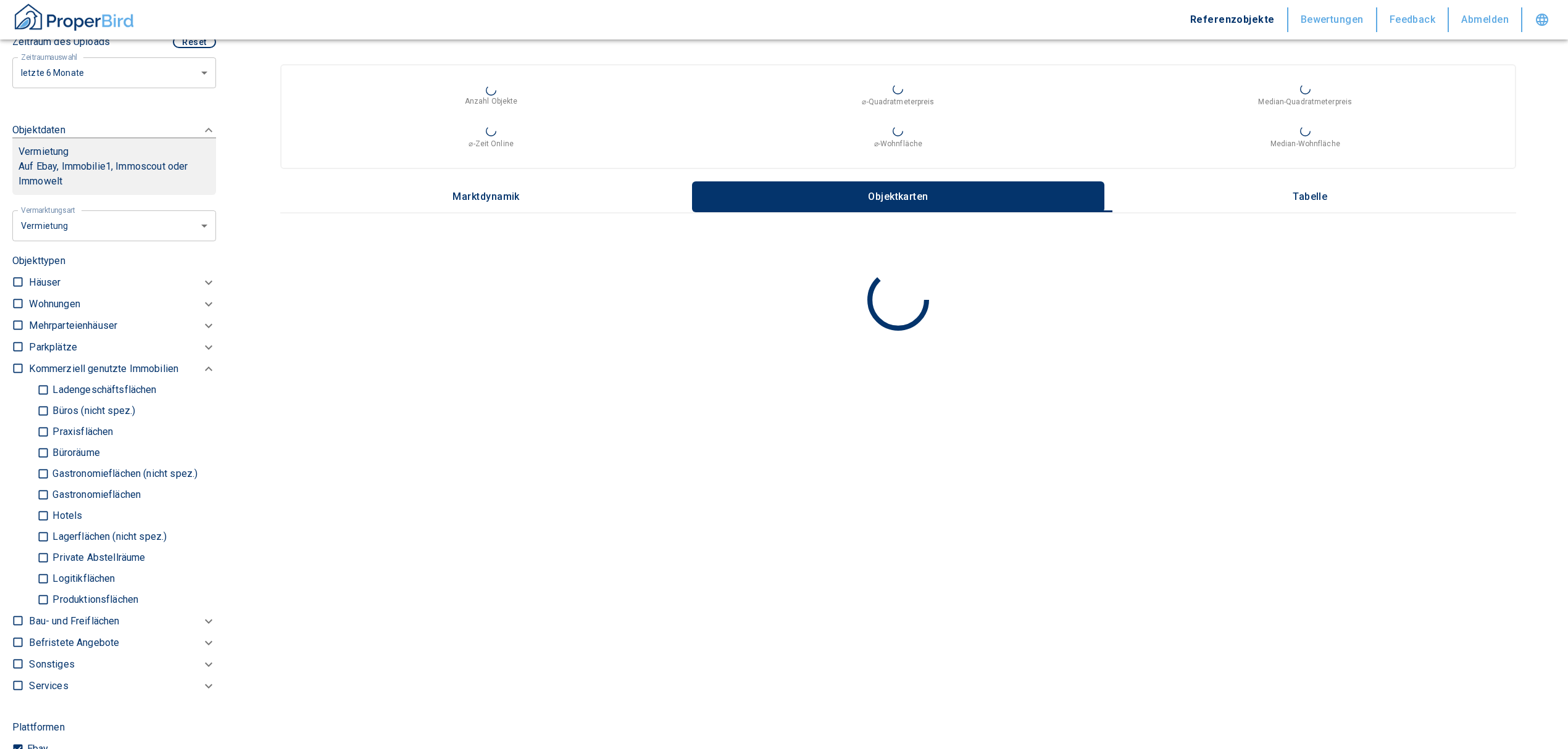
click at [45, 386] on input "Ladengeschäftsflächen" at bounding box center [43, 390] width 12 height 22
checkbox input "true"
type input "2020"
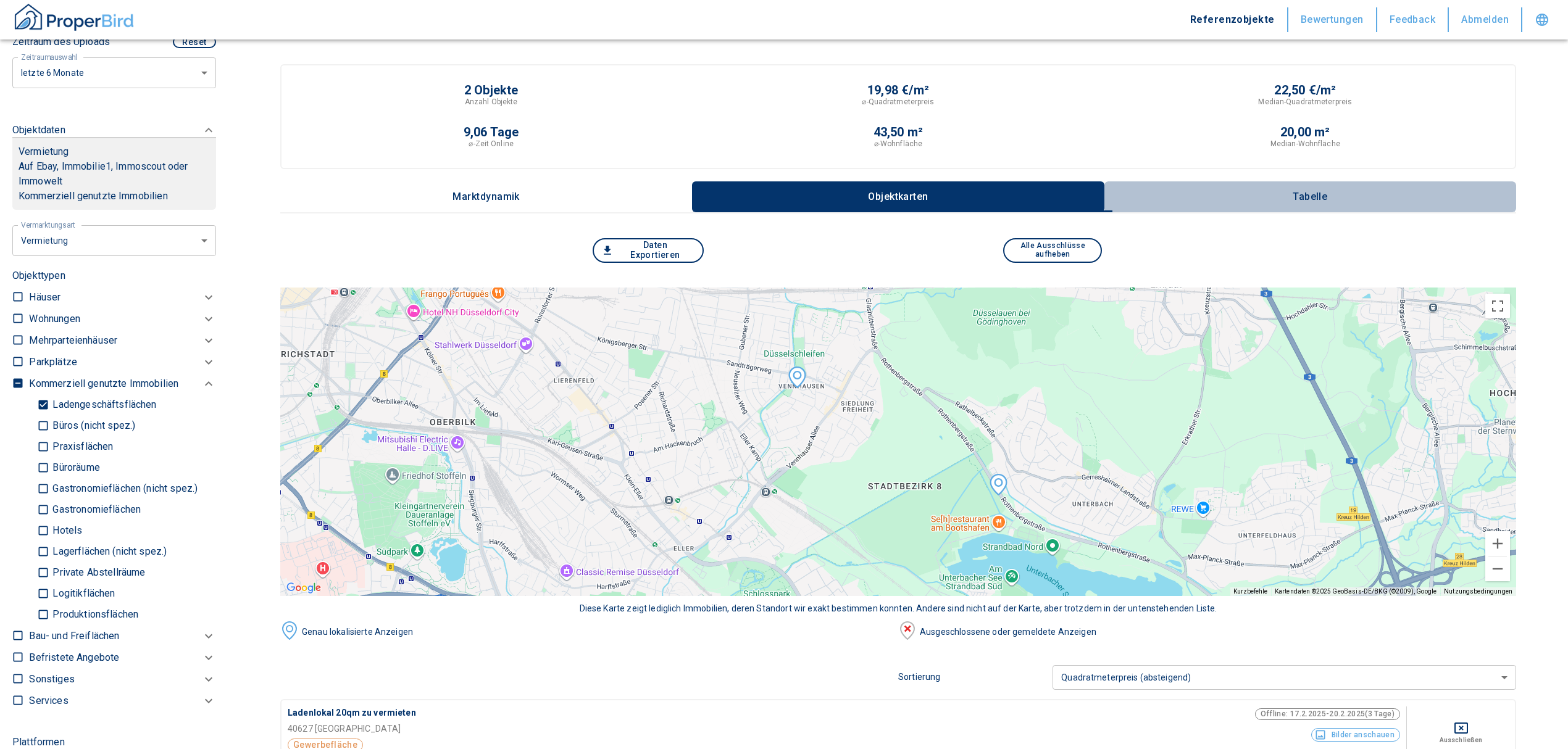
click at [1330, 193] on p "Tabelle" at bounding box center [1310, 197] width 62 height 11
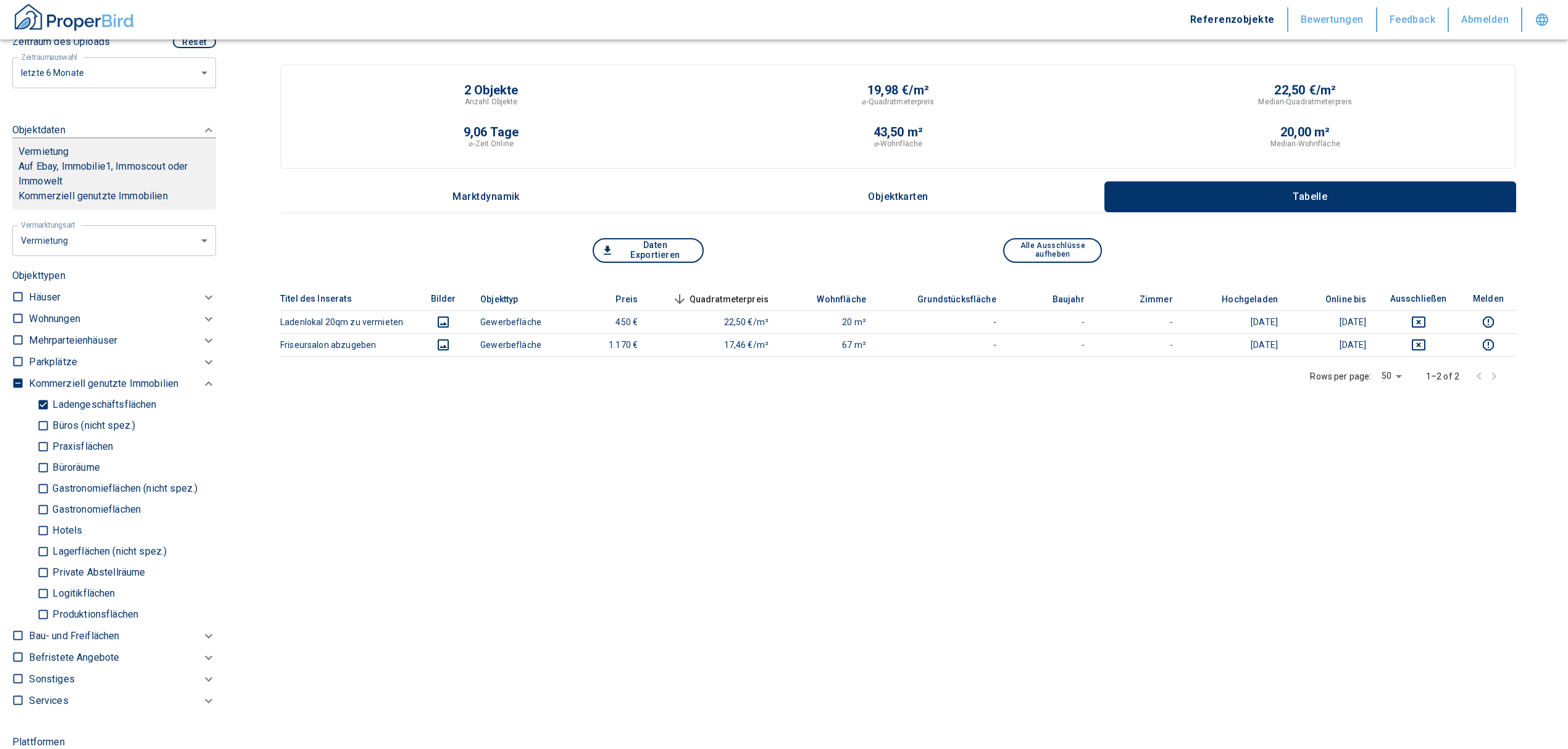
click at [70, 400] on p "Ladengeschäftsflächen" at bounding box center [102, 404] width 107 height 10
click at [49, 400] on input "Ladengeschäftsflächen" at bounding box center [43, 405] width 12 height 22
checkbox input "false"
type input "2020"
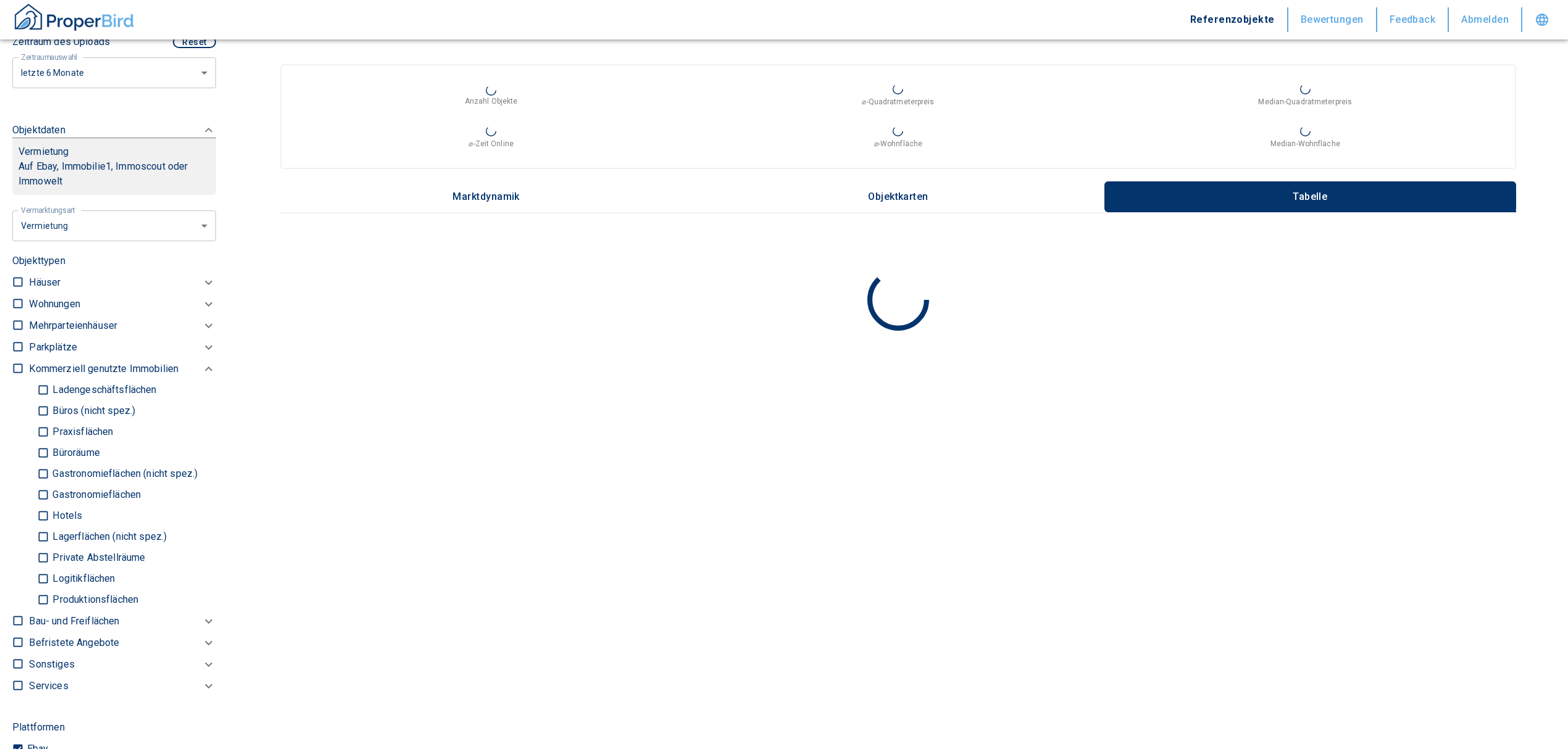
click at [82, 490] on p "Gastronomieflächen" at bounding box center [95, 494] width 91 height 10
click at [49, 489] on input "Gastronomieflächen" at bounding box center [43, 495] width 12 height 22
checkbox input "true"
type input "2020"
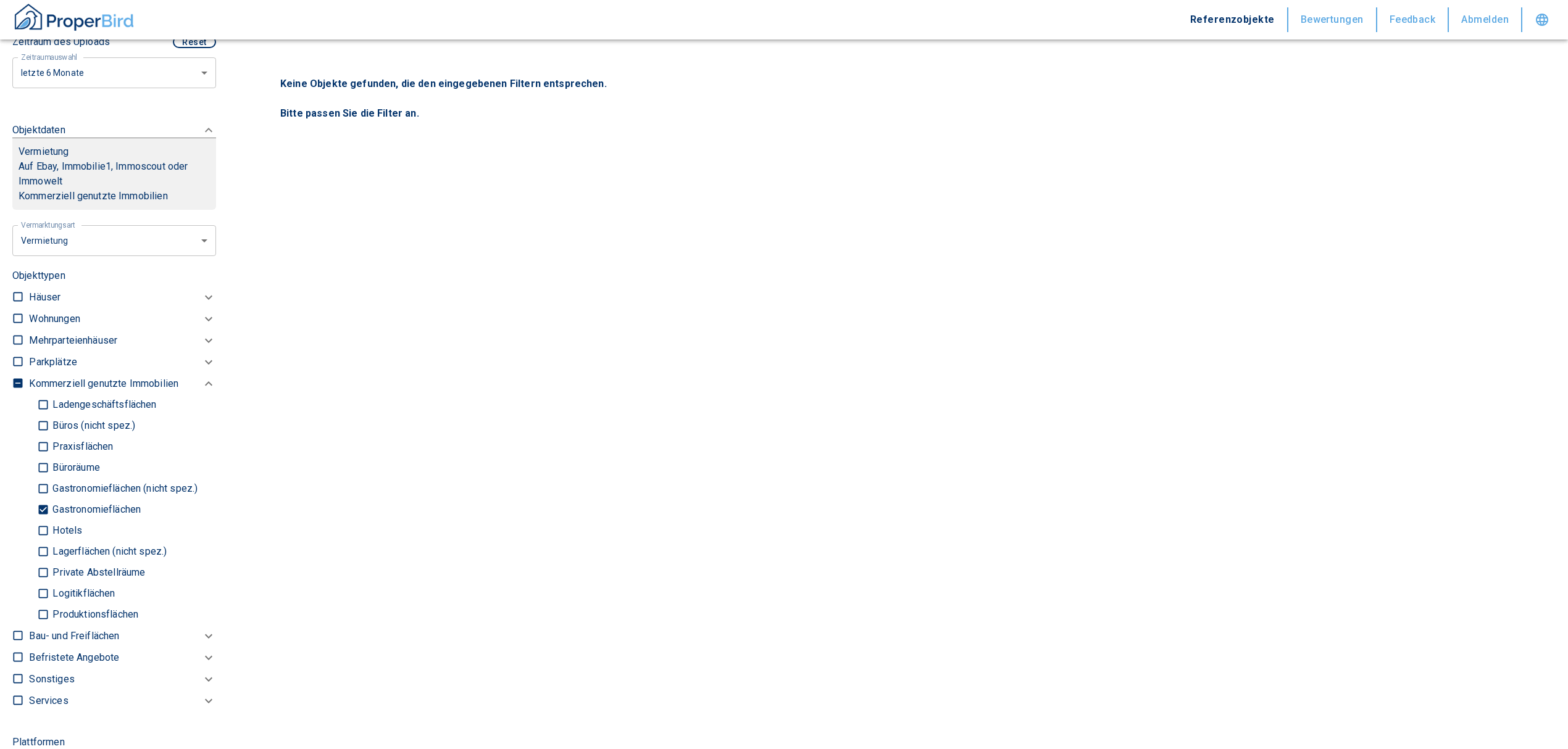
click at [39, 482] on input "Gastronomieflächen (nicht spez.)" at bounding box center [43, 489] width 12 height 22
checkbox input "true"
type input "2020"
